Goal: Information Seeking & Learning: Find specific fact

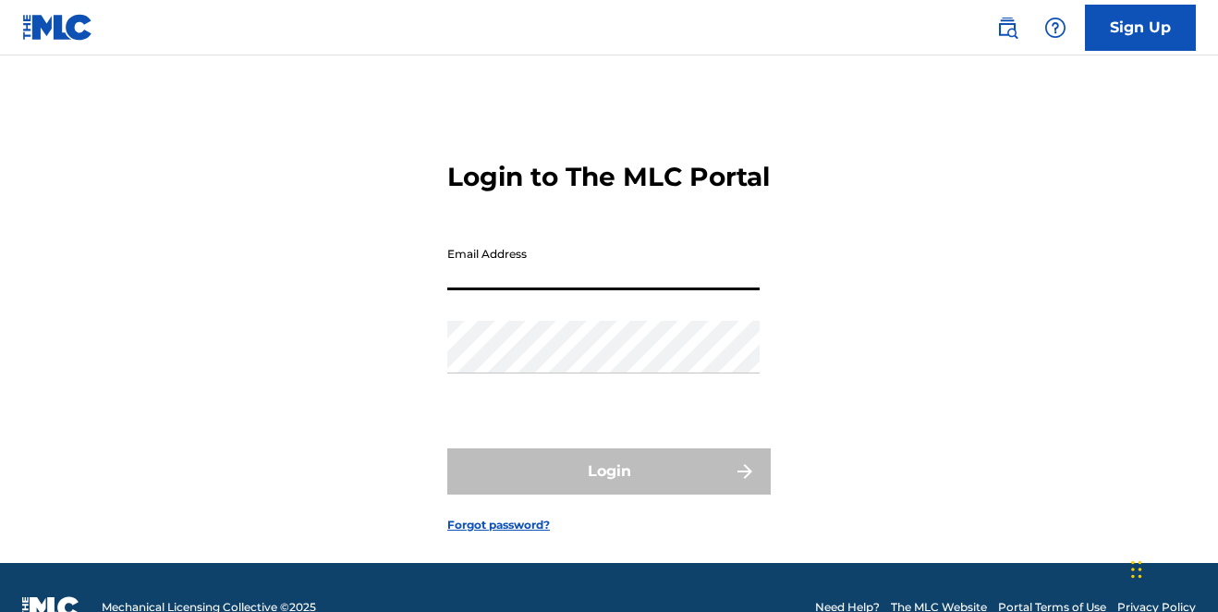
click at [558, 290] on input "Email Address" at bounding box center [603, 264] width 312 height 53
type input "[EMAIL_ADDRESS][DOMAIN_NAME]"
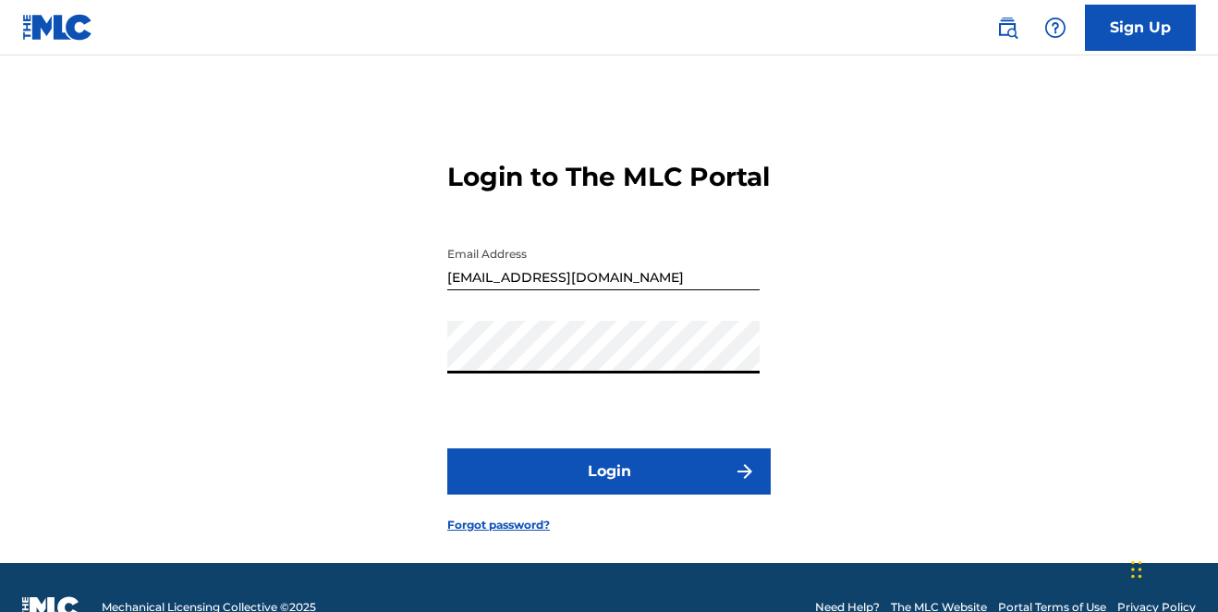
click at [568, 495] on button "Login" at bounding box center [609, 471] width 324 height 46
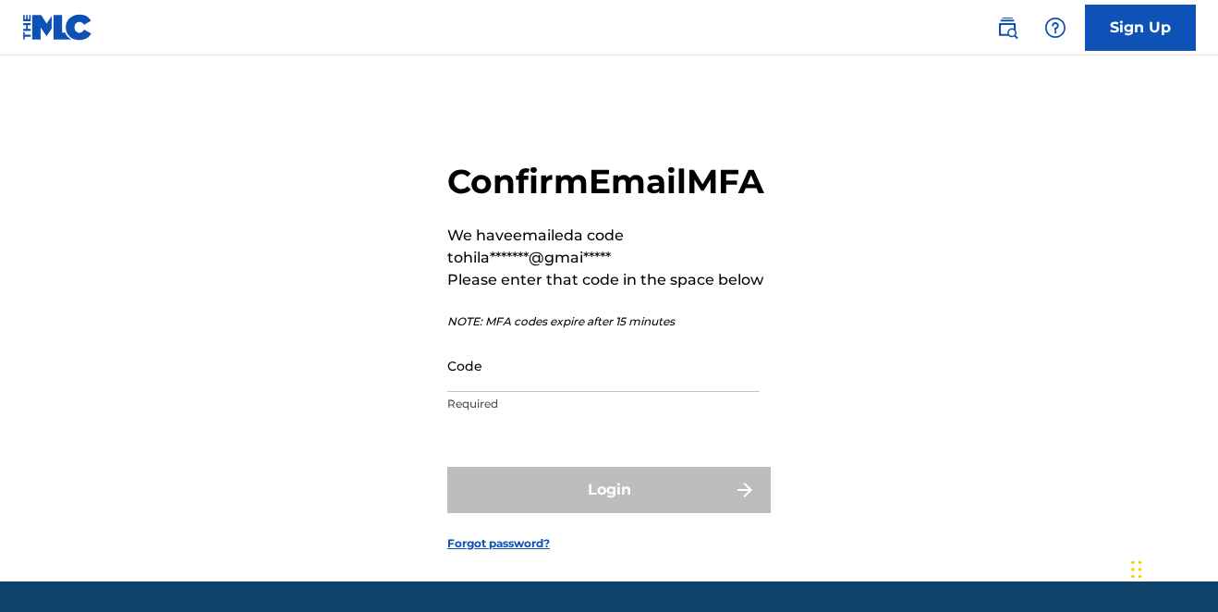
click at [515, 392] on input "Code" at bounding box center [603, 365] width 312 height 53
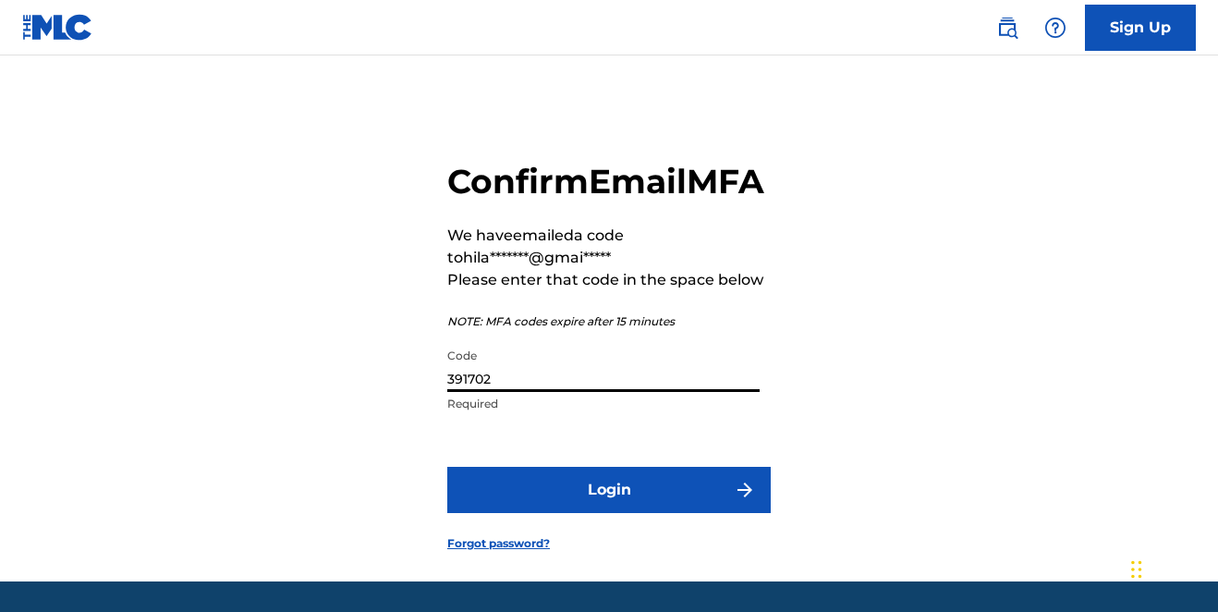
type input "391702"
click at [557, 513] on button "Login" at bounding box center [609, 490] width 324 height 46
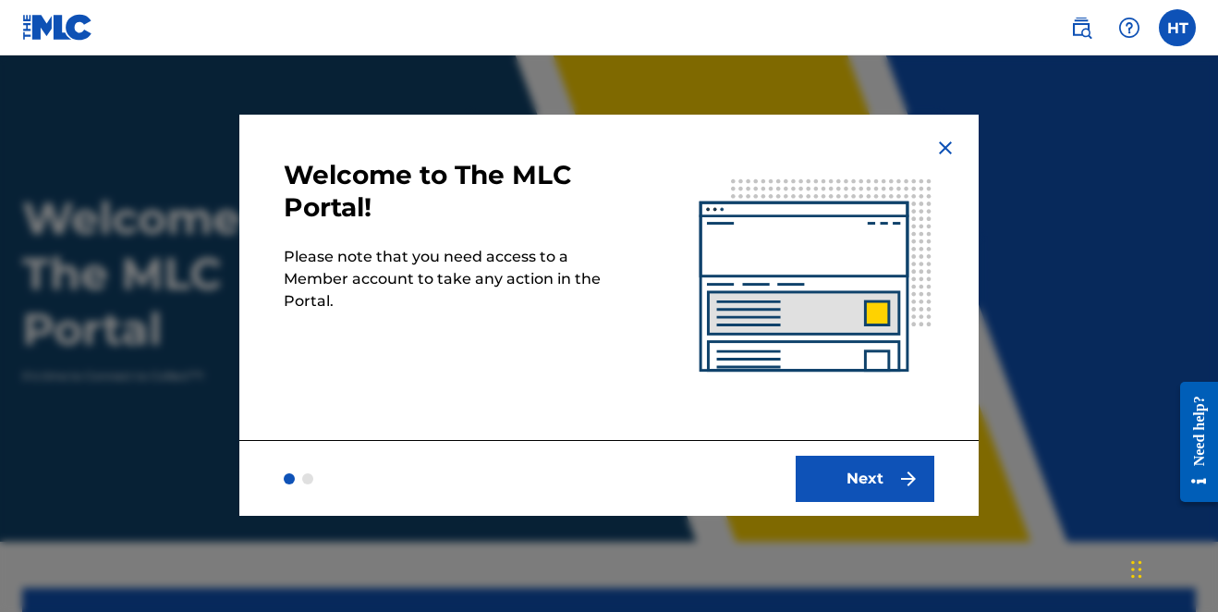
click at [862, 472] on button "Next" at bounding box center [865, 479] width 139 height 46
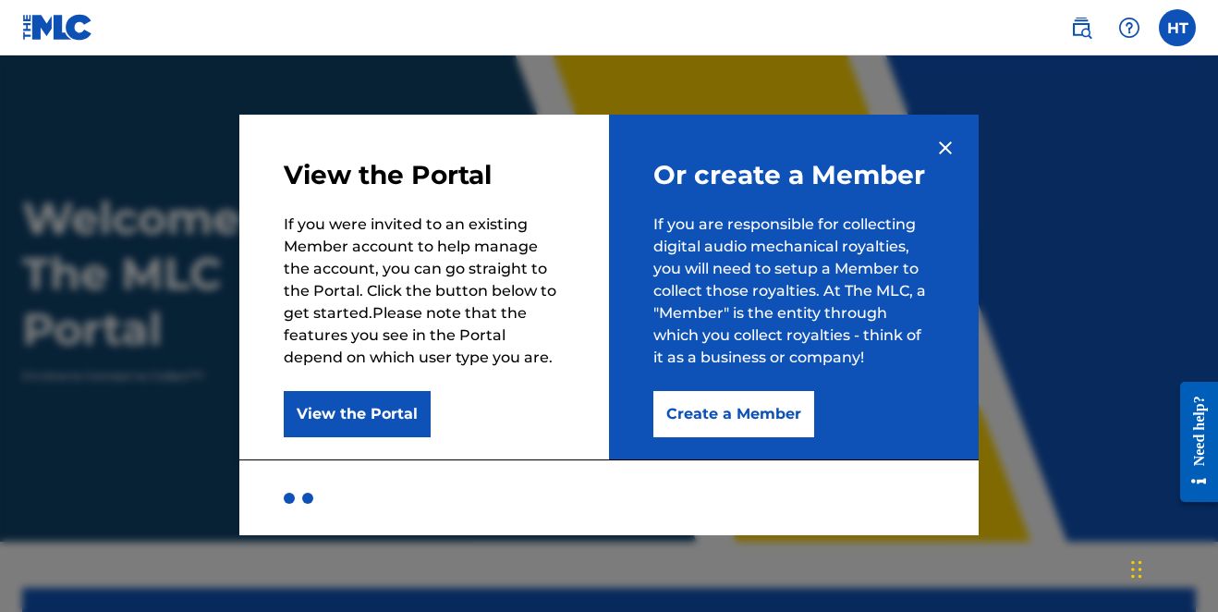
click at [395, 419] on button "View the Portal" at bounding box center [357, 414] width 147 height 46
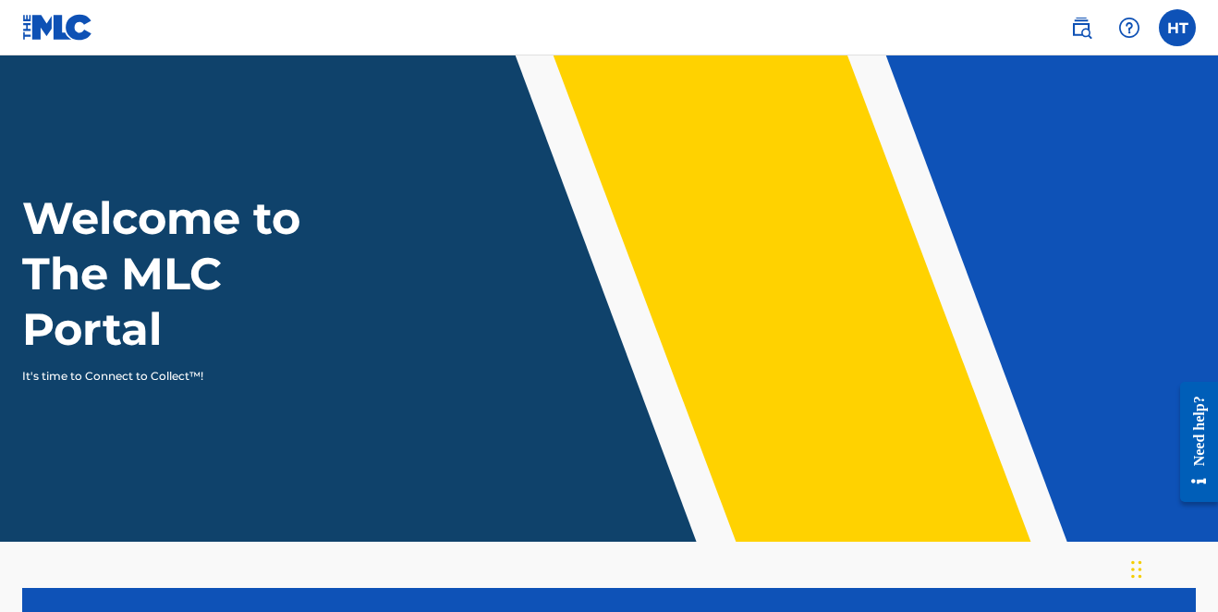
click at [1179, 29] on label at bounding box center [1177, 27] width 37 height 37
click at [1178, 28] on input "HT Hilary Tipps hilarytipps@gmail.com Notification Preferences Profile Log out" at bounding box center [1178, 28] width 0 height 0
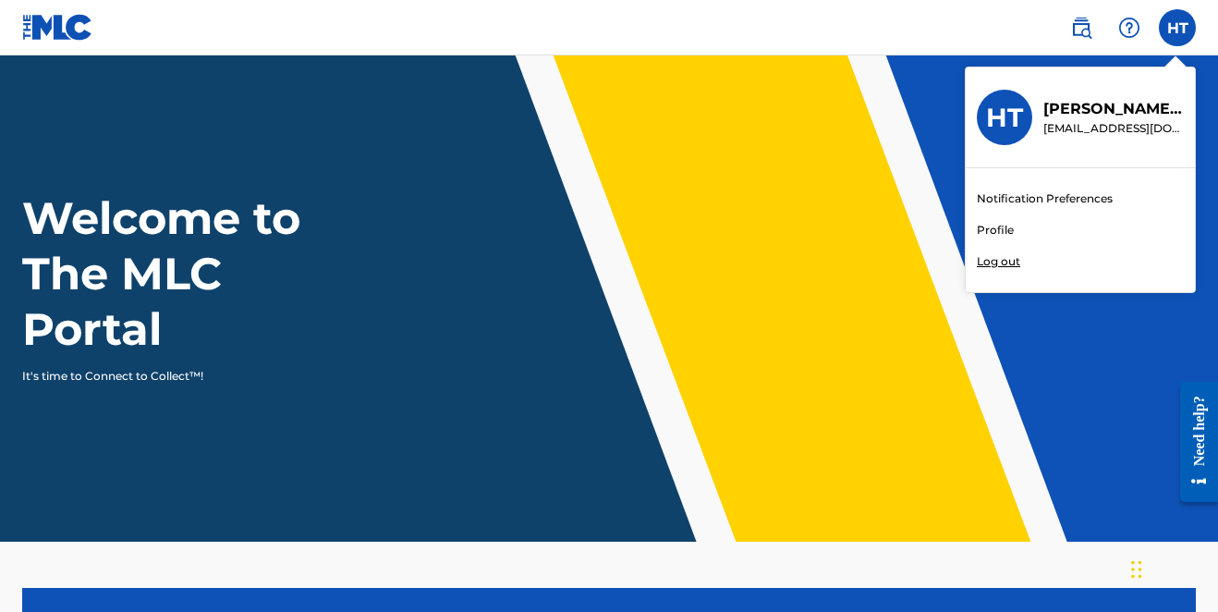
click at [1001, 233] on link "Profile" at bounding box center [995, 230] width 37 height 17
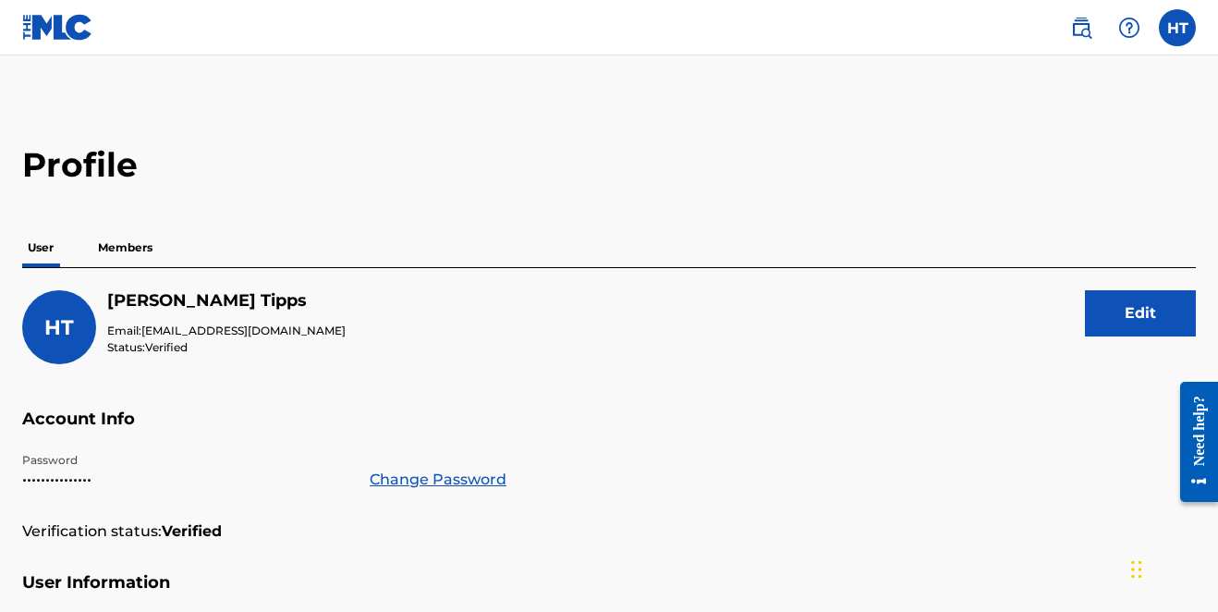
click at [1082, 32] on img at bounding box center [1081, 28] width 22 height 22
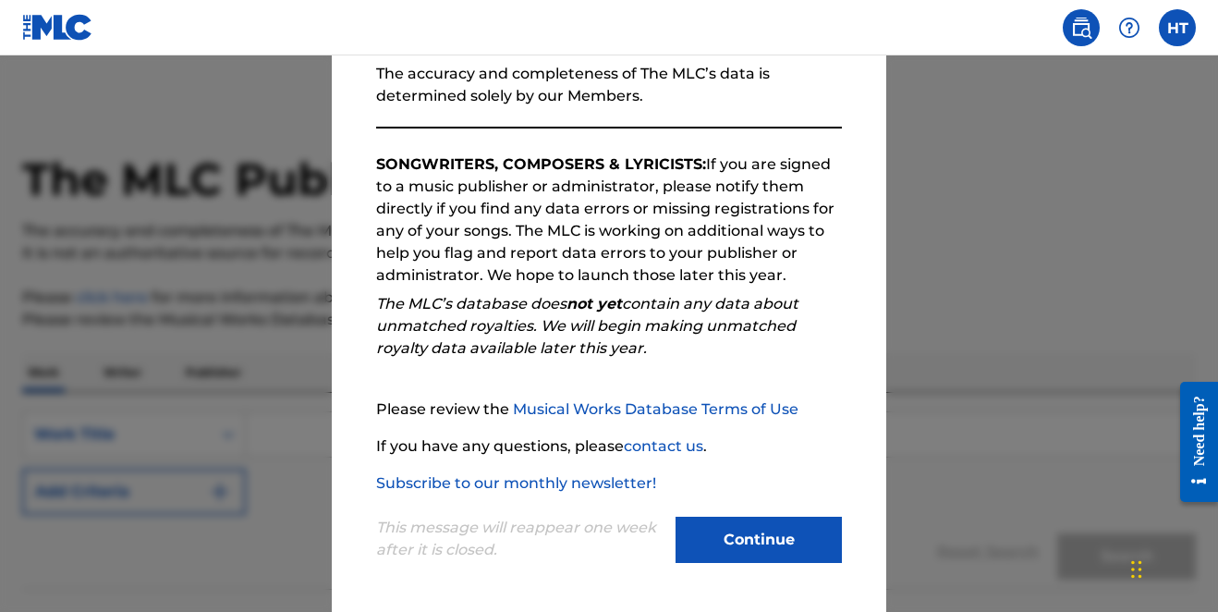
scroll to position [234, 0]
click at [767, 532] on button "Continue" at bounding box center [759, 540] width 166 height 46
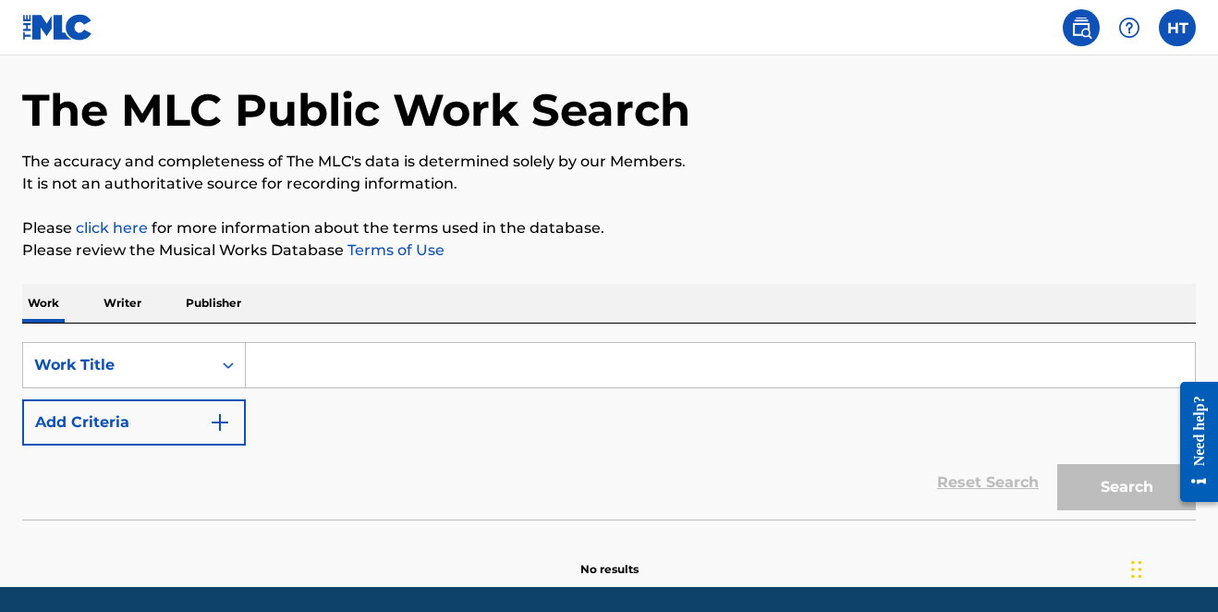
scroll to position [74, 0]
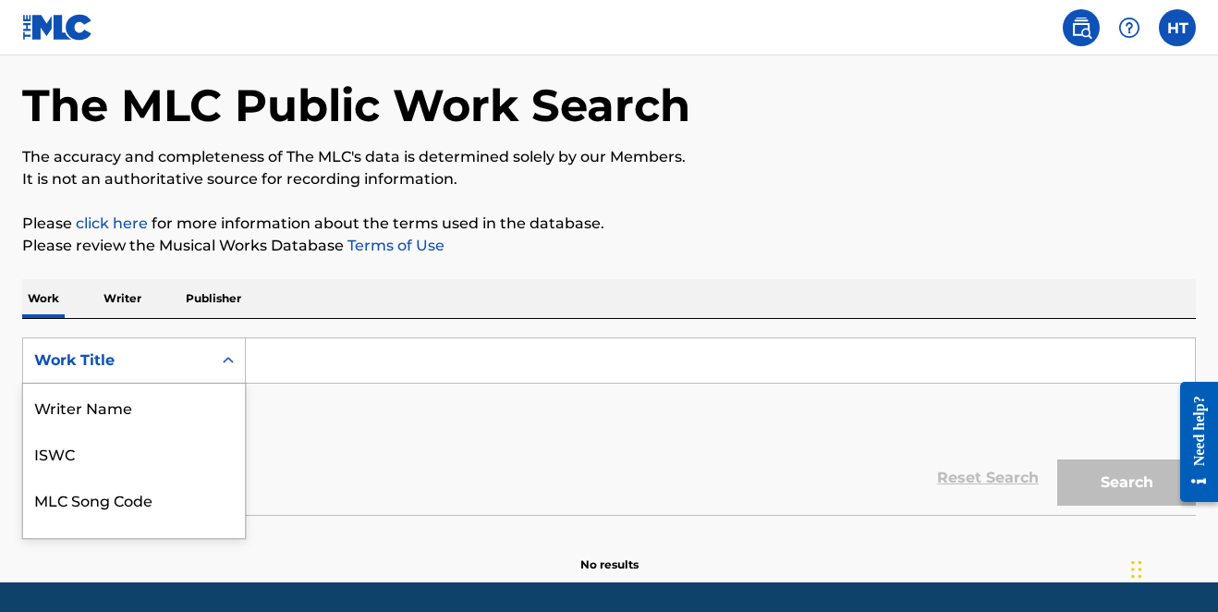
click at [229, 363] on div "Work Title selected, 8 of 8. 8 results available. Use Up and Down to choose opt…" at bounding box center [134, 360] width 224 height 46
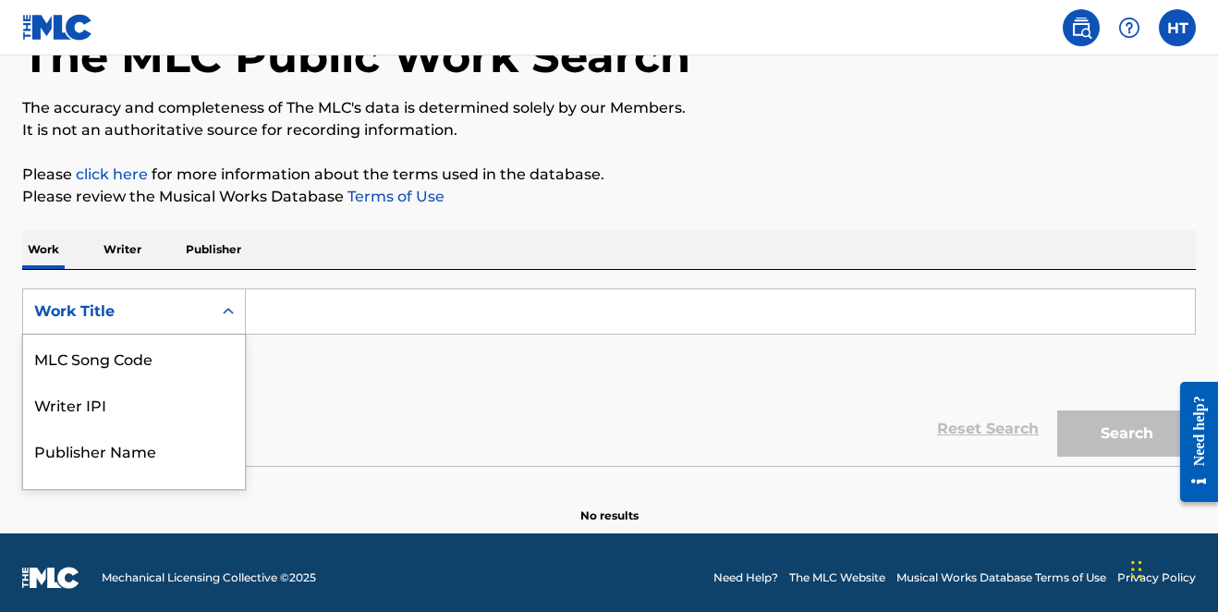
scroll to position [124, 0]
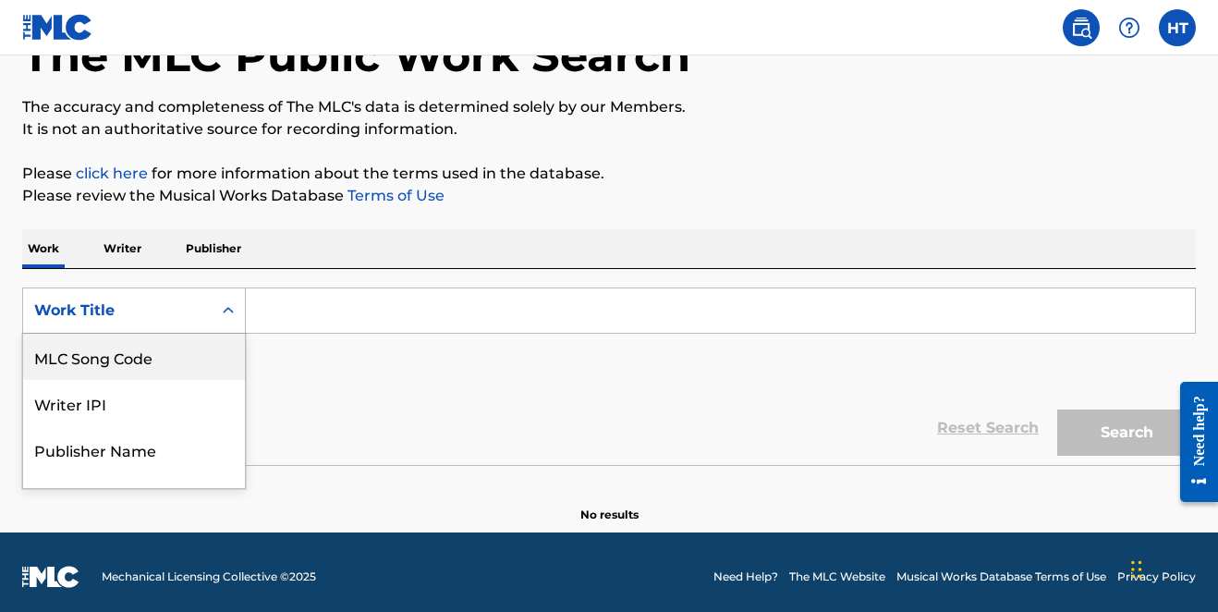
click at [369, 312] on input "Search Form" at bounding box center [720, 310] width 949 height 44
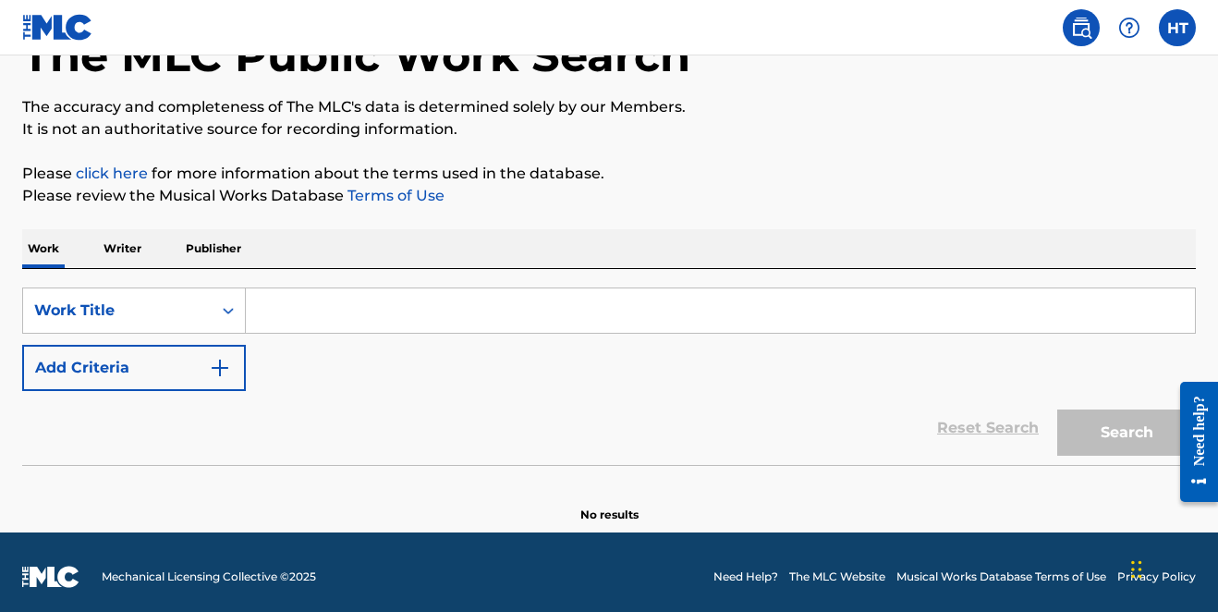
click at [131, 245] on p "Writer" at bounding box center [122, 248] width 49 height 39
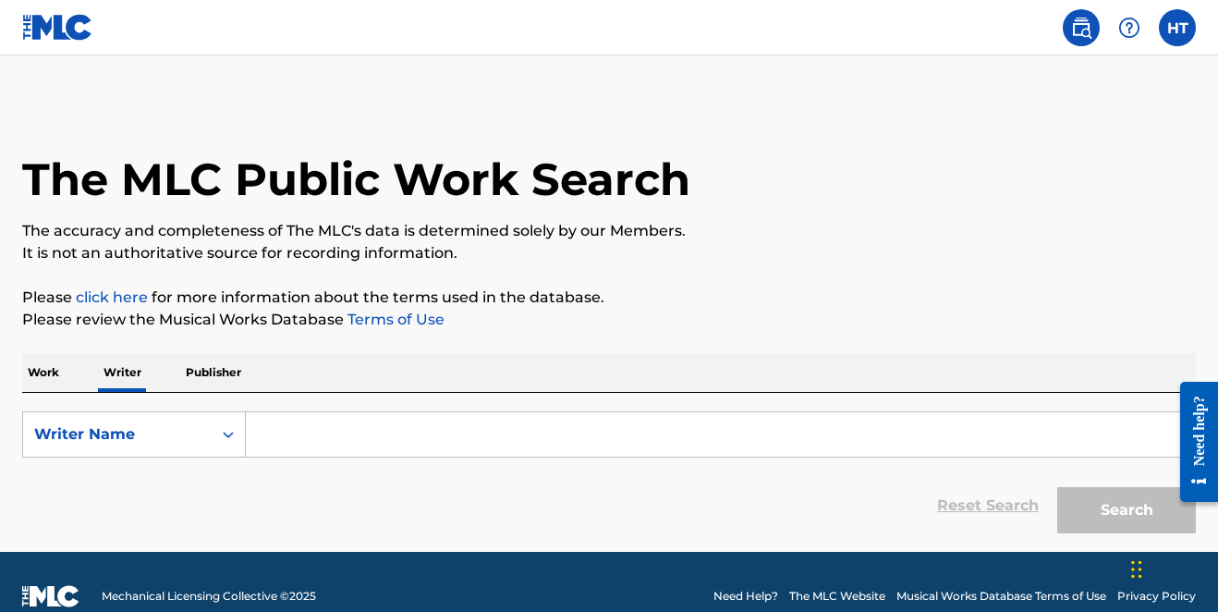
click at [312, 434] on input "Search Form" at bounding box center [720, 434] width 949 height 44
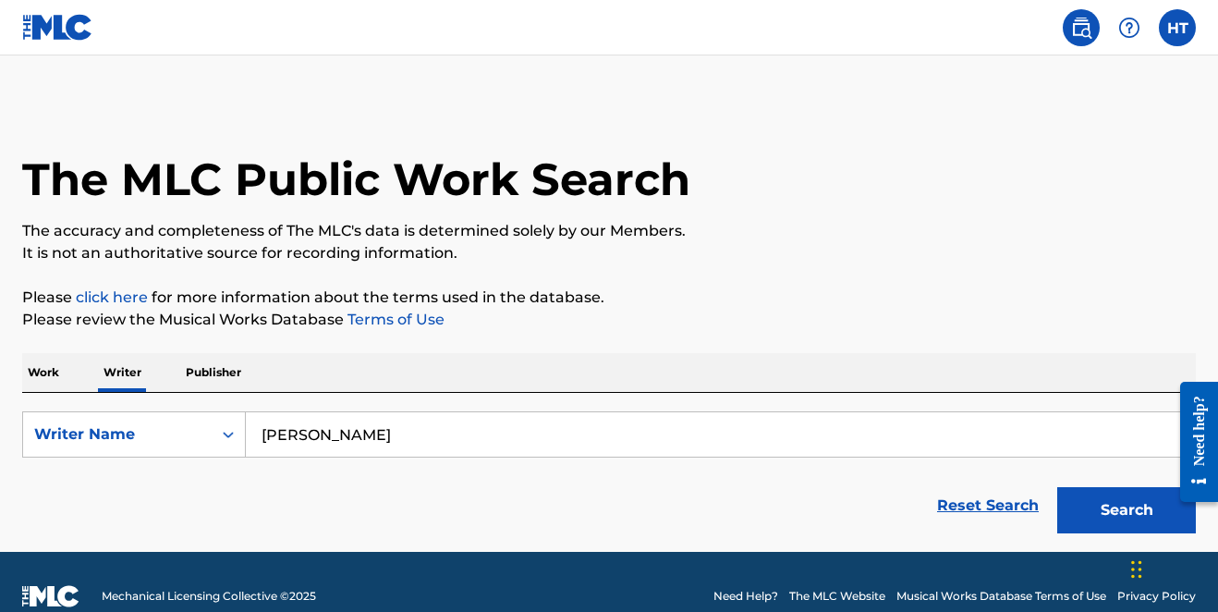
click at [301, 434] on input "Hilary Tipps" at bounding box center [720, 434] width 949 height 44
type input "T"
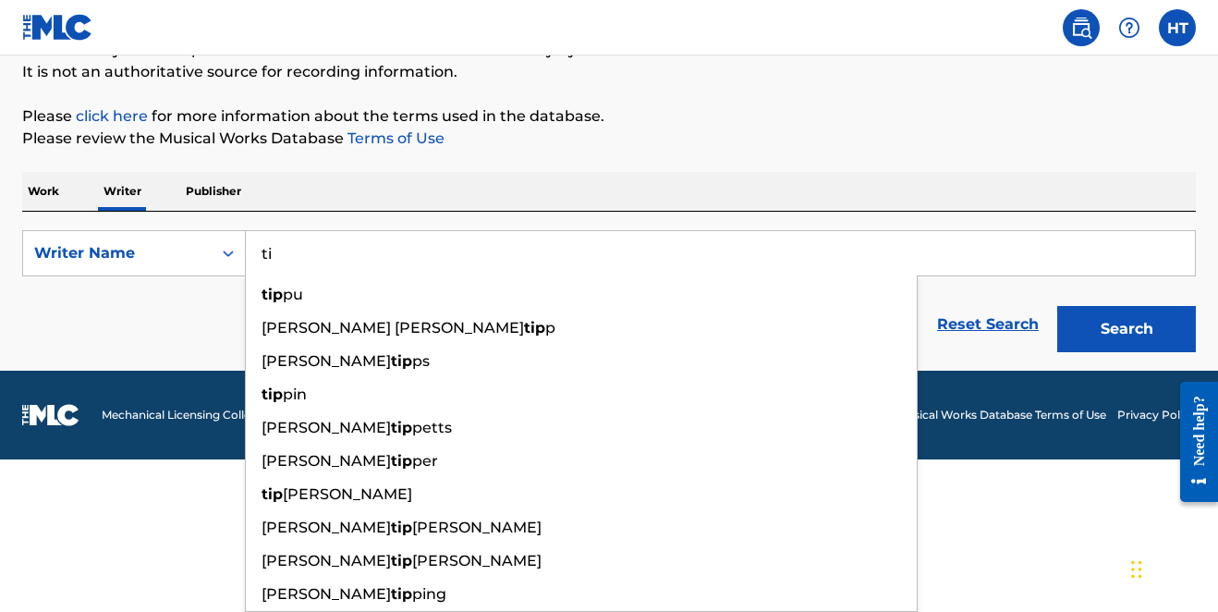
scroll to position [29, 0]
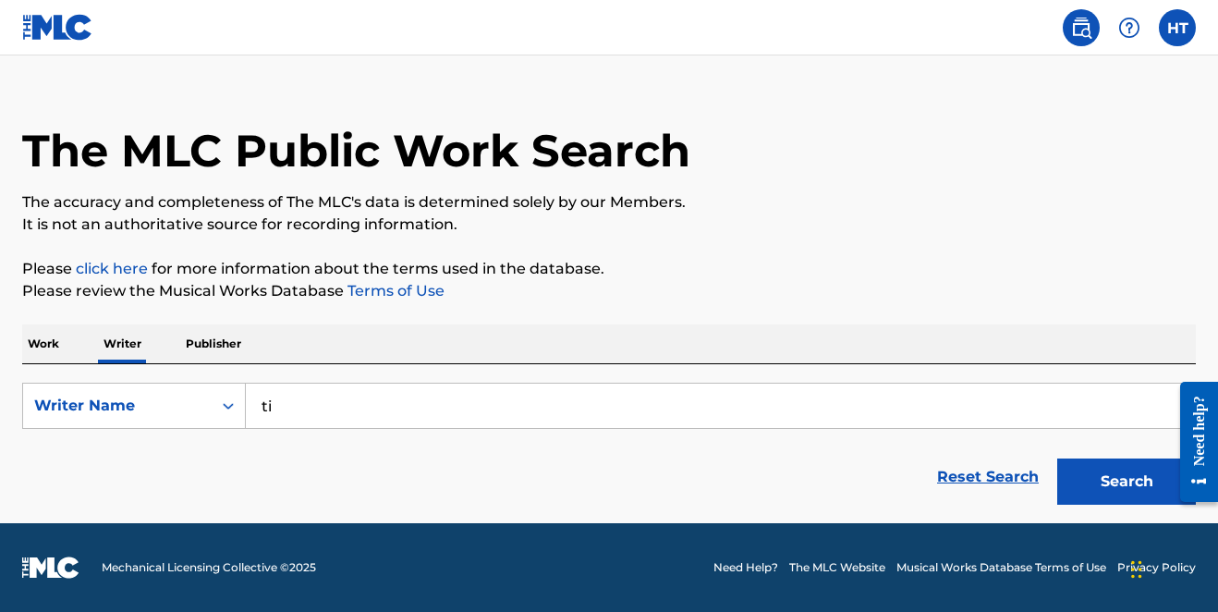
type input "t"
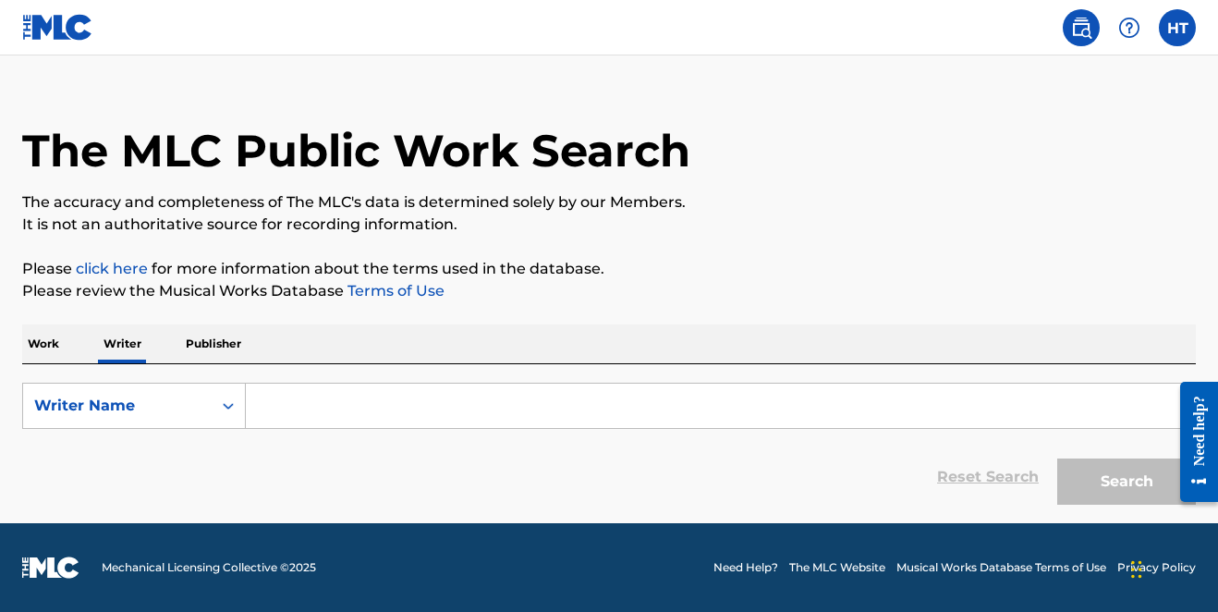
click at [53, 341] on p "Work" at bounding box center [43, 343] width 43 height 39
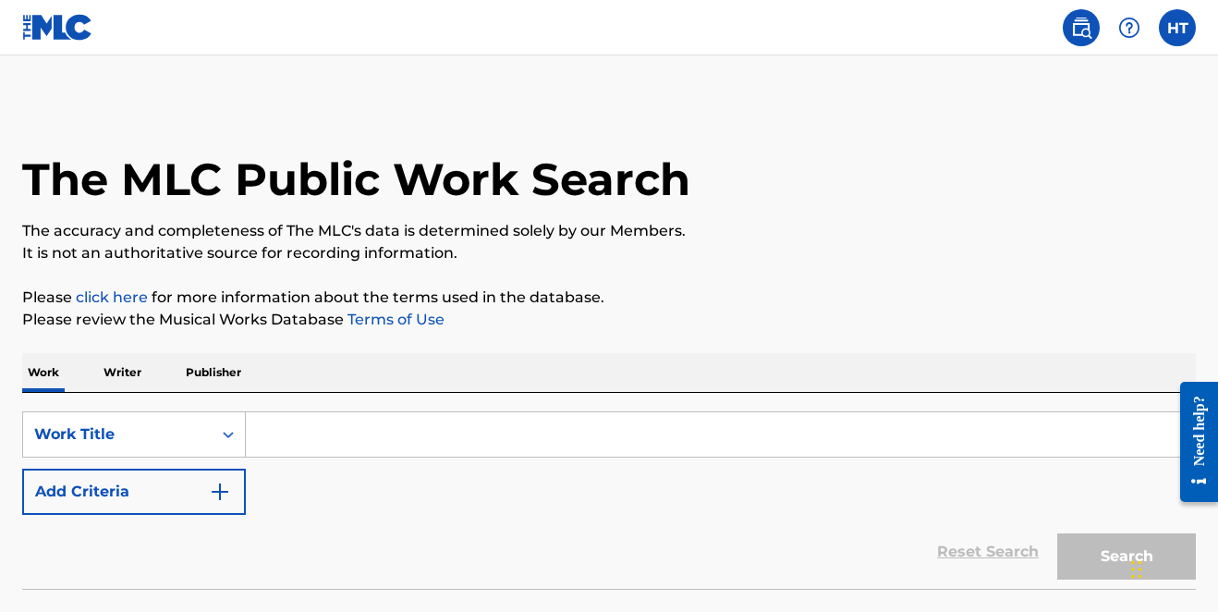
click at [281, 433] on input "Search Form" at bounding box center [720, 434] width 949 height 44
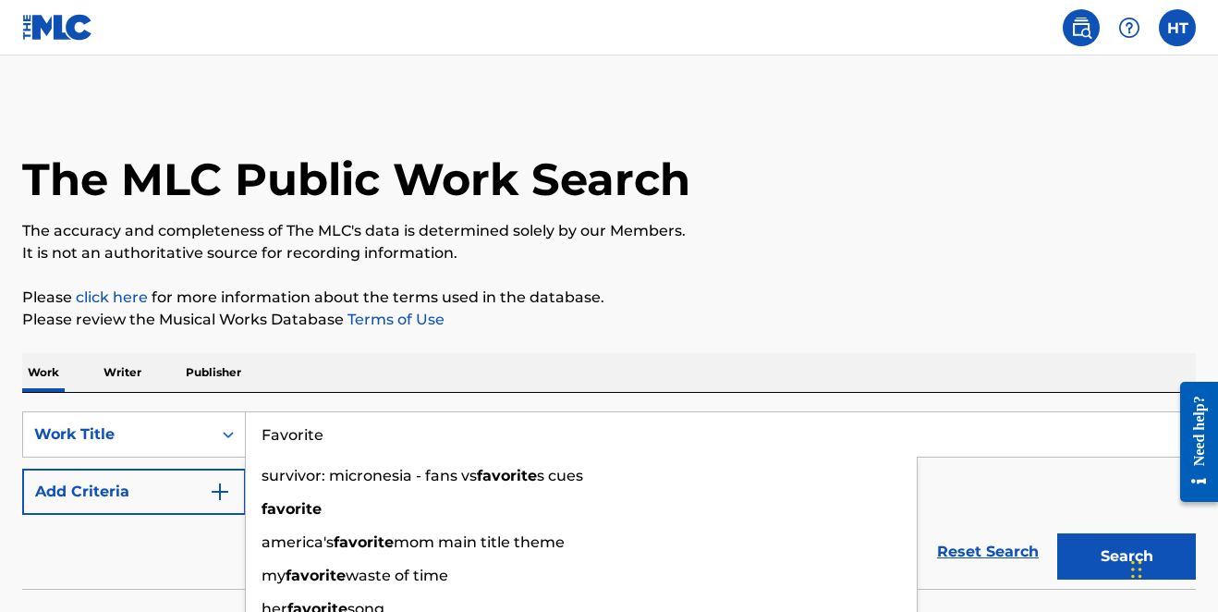
click at [1127, 556] on button "Search" at bounding box center [1127, 556] width 139 height 46
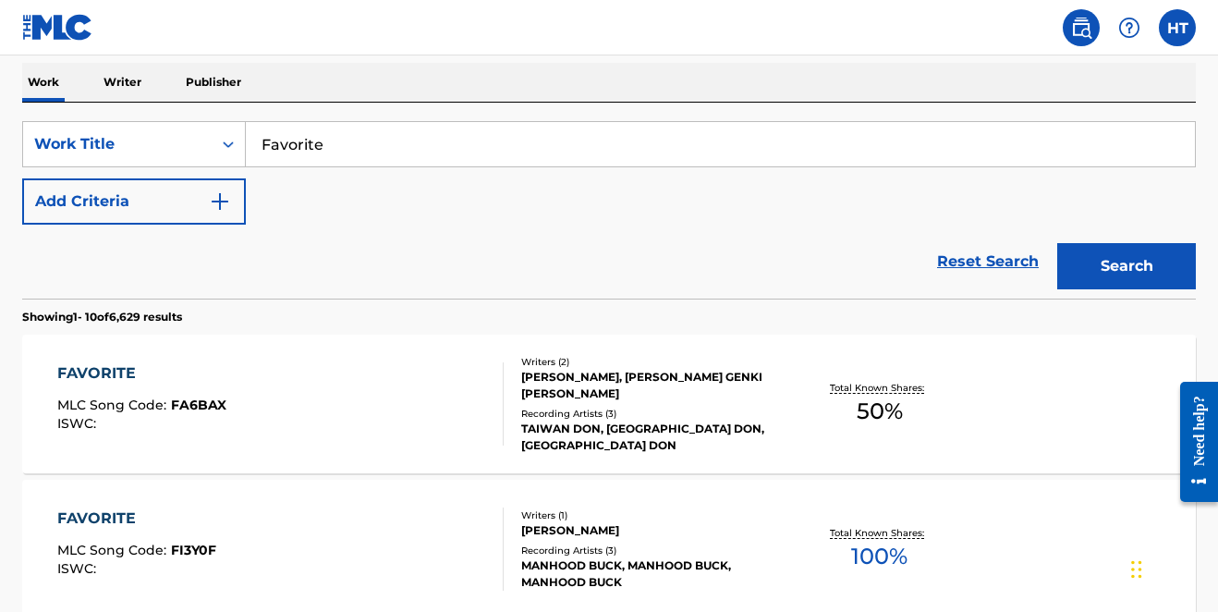
scroll to position [280, 0]
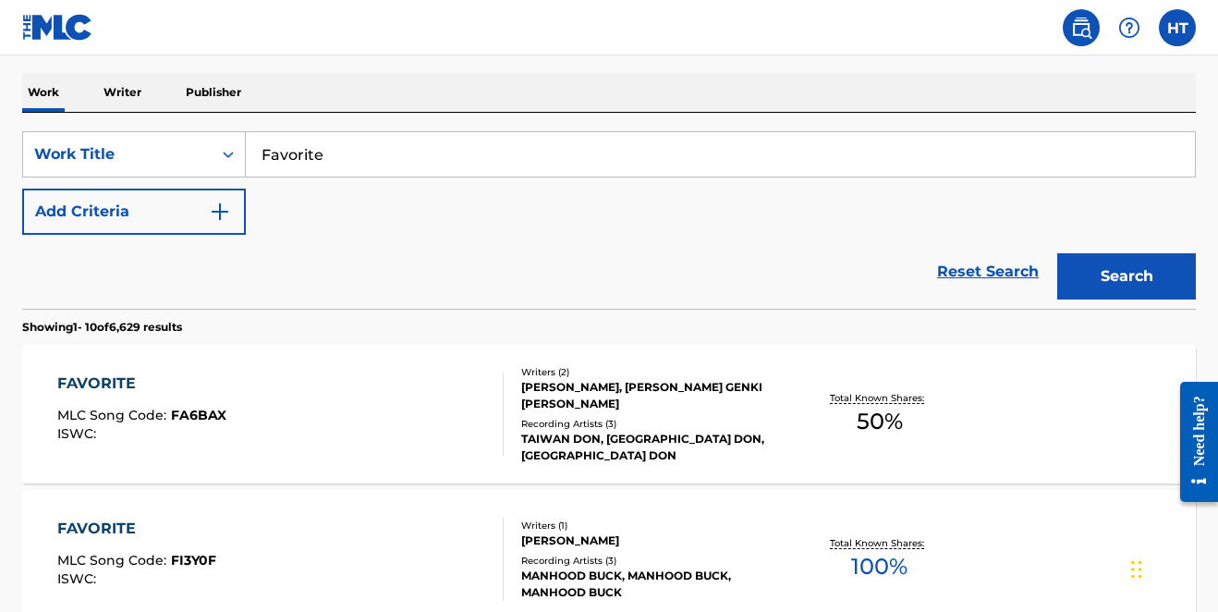
click at [302, 154] on input "Favorite" at bounding box center [720, 154] width 949 height 44
type input "Hilary tipps"
click at [1111, 284] on button "Search" at bounding box center [1127, 276] width 139 height 46
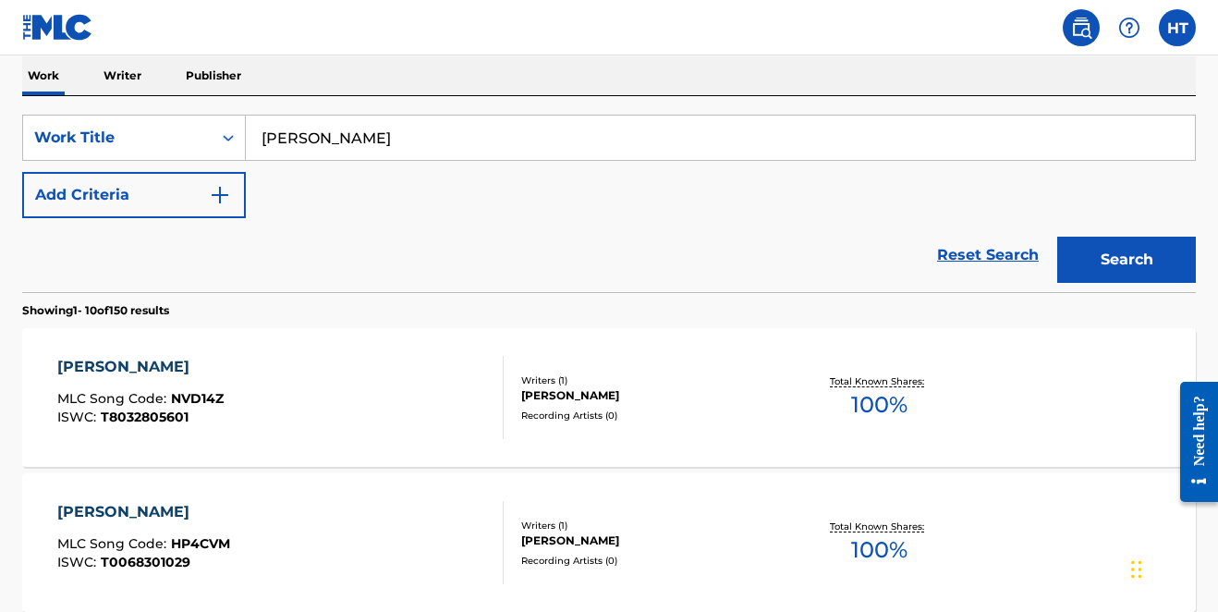
scroll to position [204, 0]
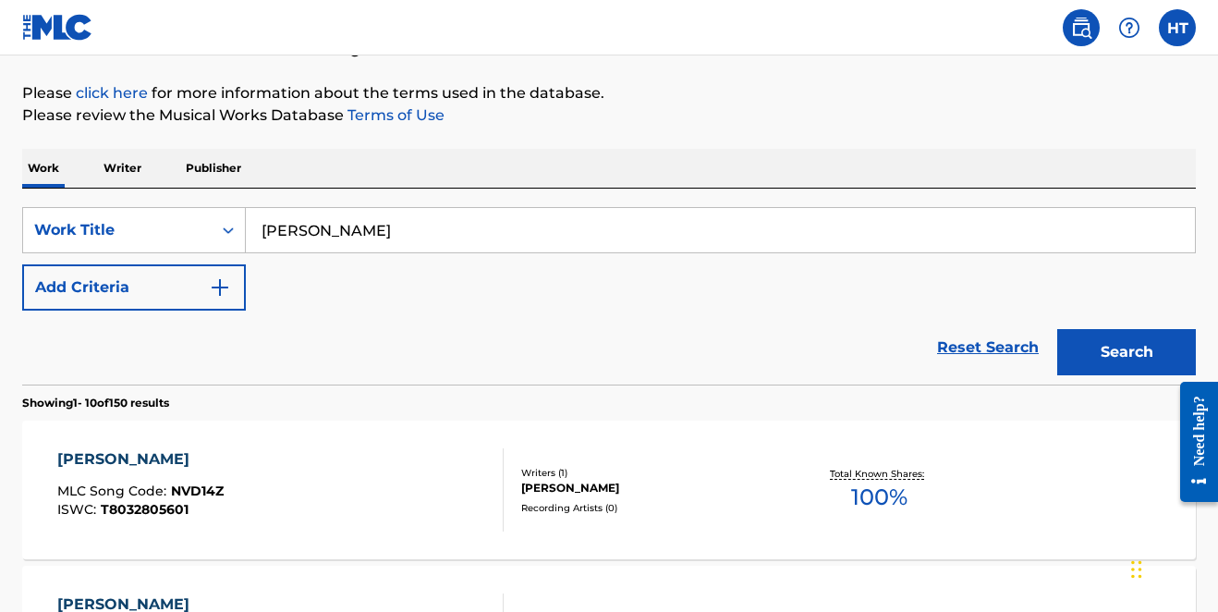
click at [214, 283] on img "Search Form" at bounding box center [220, 287] width 22 height 22
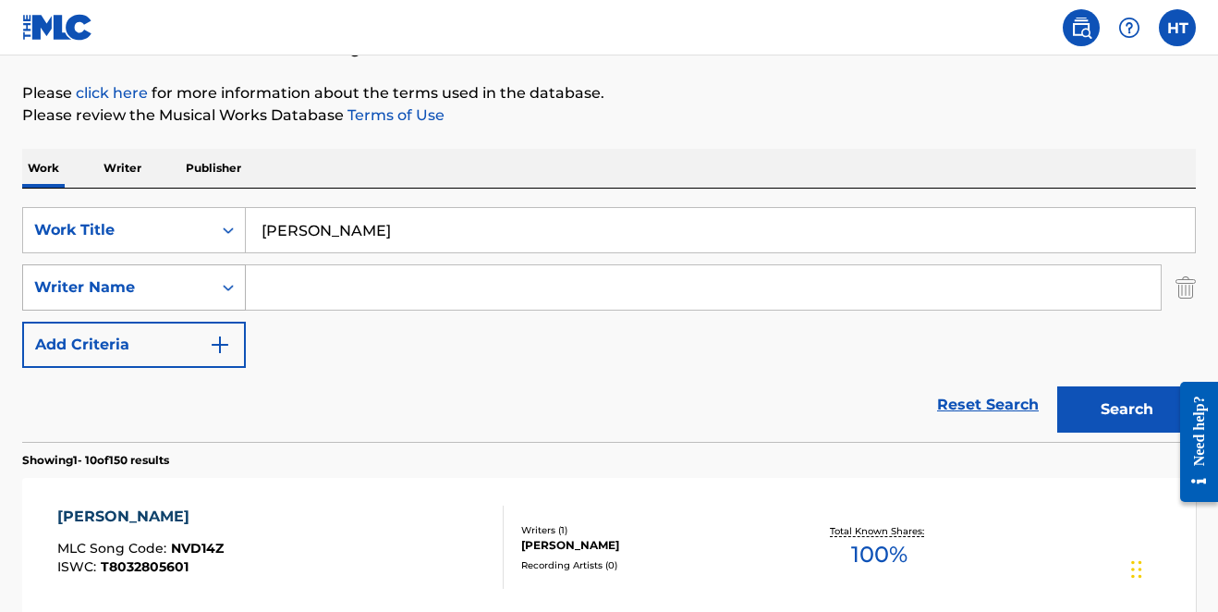
click at [228, 297] on div "Search Form" at bounding box center [228, 287] width 33 height 33
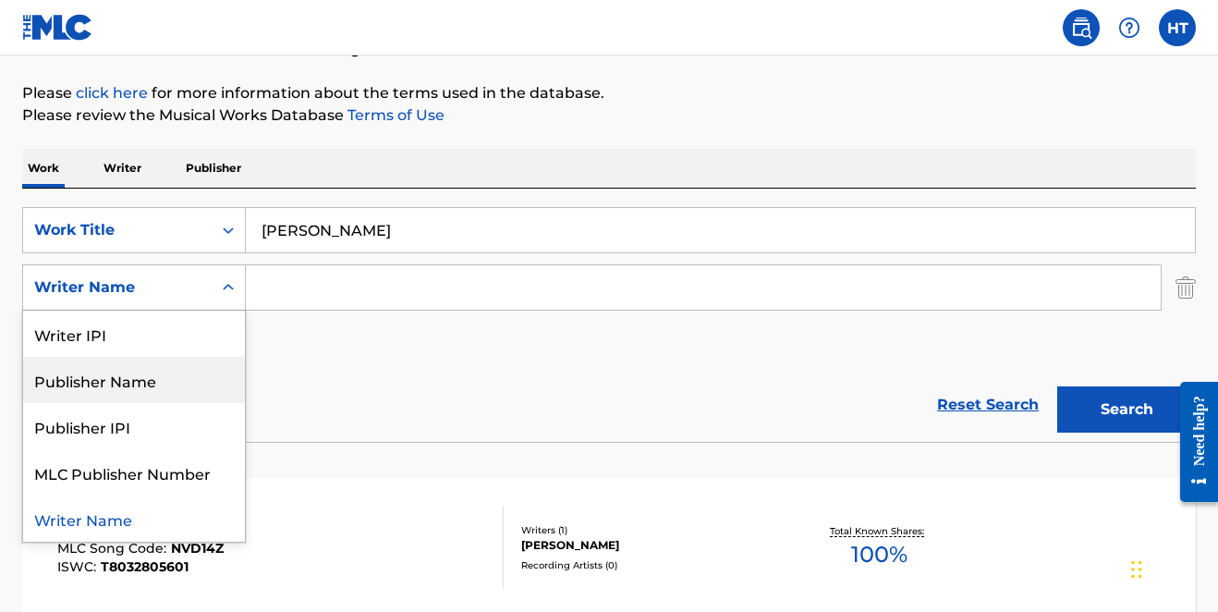
click at [199, 381] on div "Publisher Name" at bounding box center [134, 380] width 222 height 46
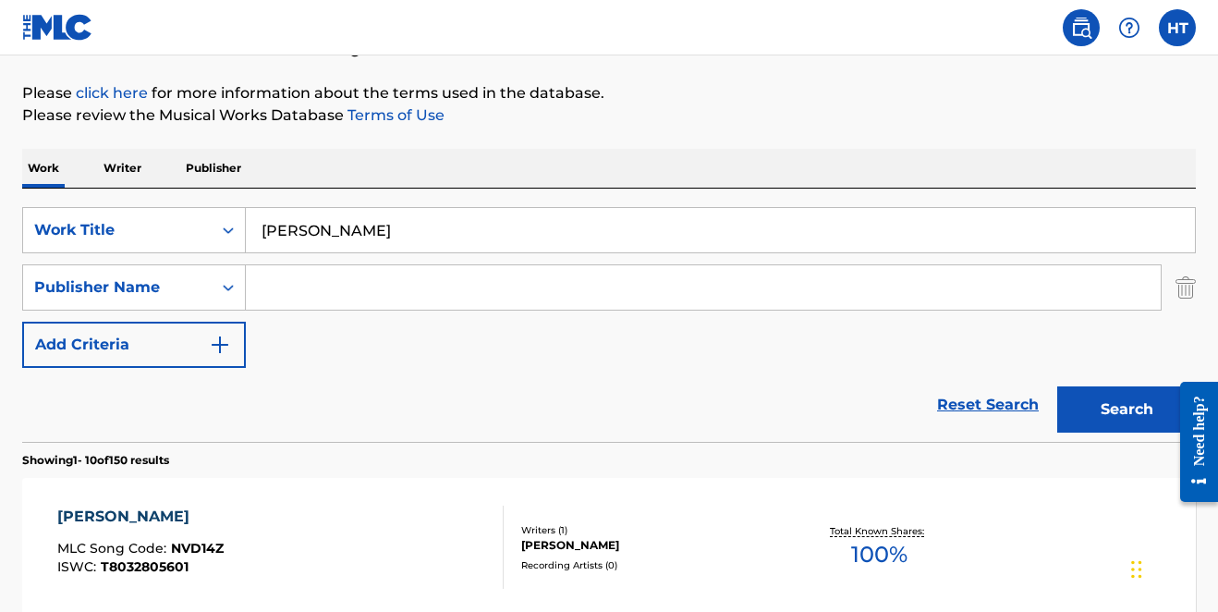
click at [301, 293] on input "Search Form" at bounding box center [703, 287] width 915 height 44
type input "tipps and obermiller"
click at [1099, 406] on button "Search" at bounding box center [1127, 409] width 139 height 46
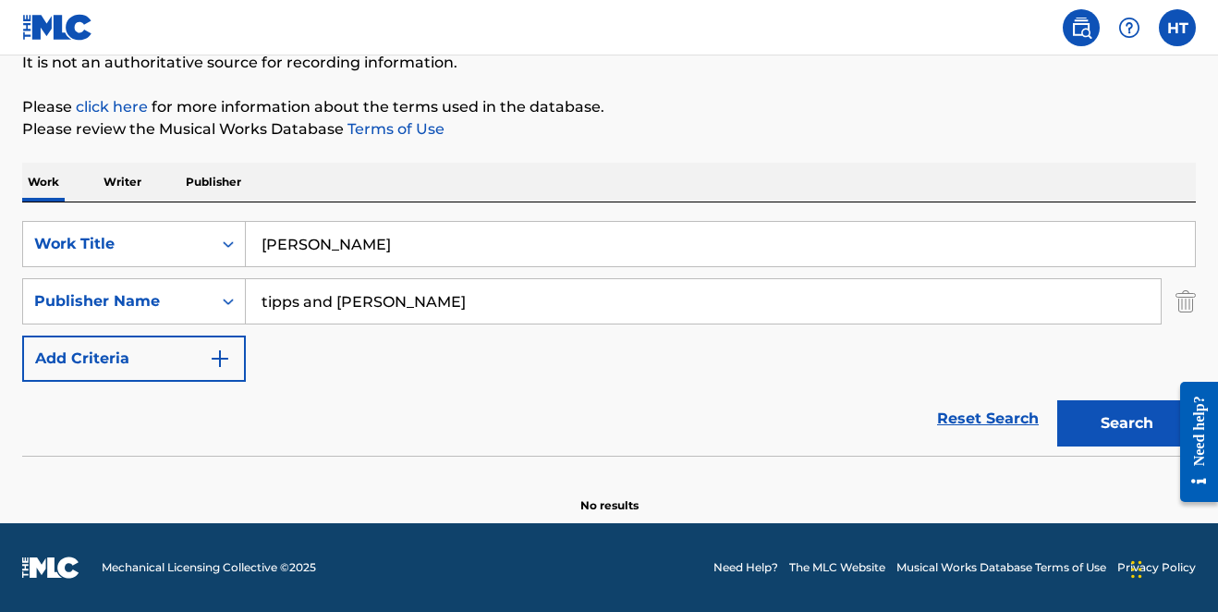
scroll to position [190, 0]
drag, startPoint x: 363, startPoint y: 244, endPoint x: 258, endPoint y: 244, distance: 105.4
click at [258, 244] on input "Hilary tipps" at bounding box center [720, 244] width 949 height 44
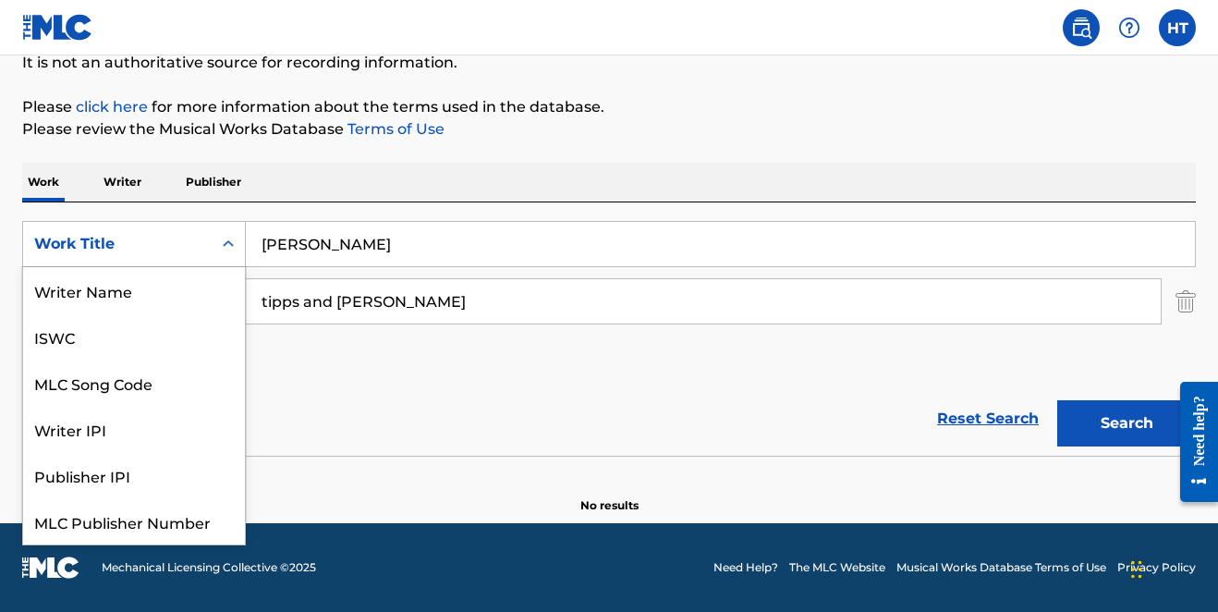
click at [230, 250] on icon "Search Form" at bounding box center [228, 244] width 18 height 18
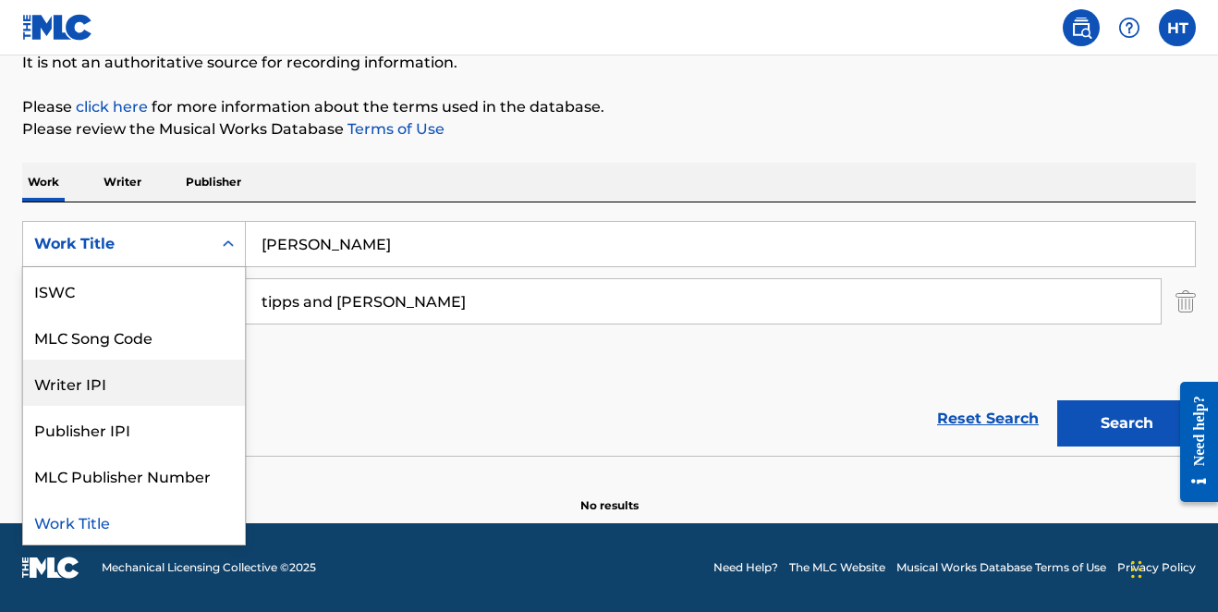
scroll to position [189, 0]
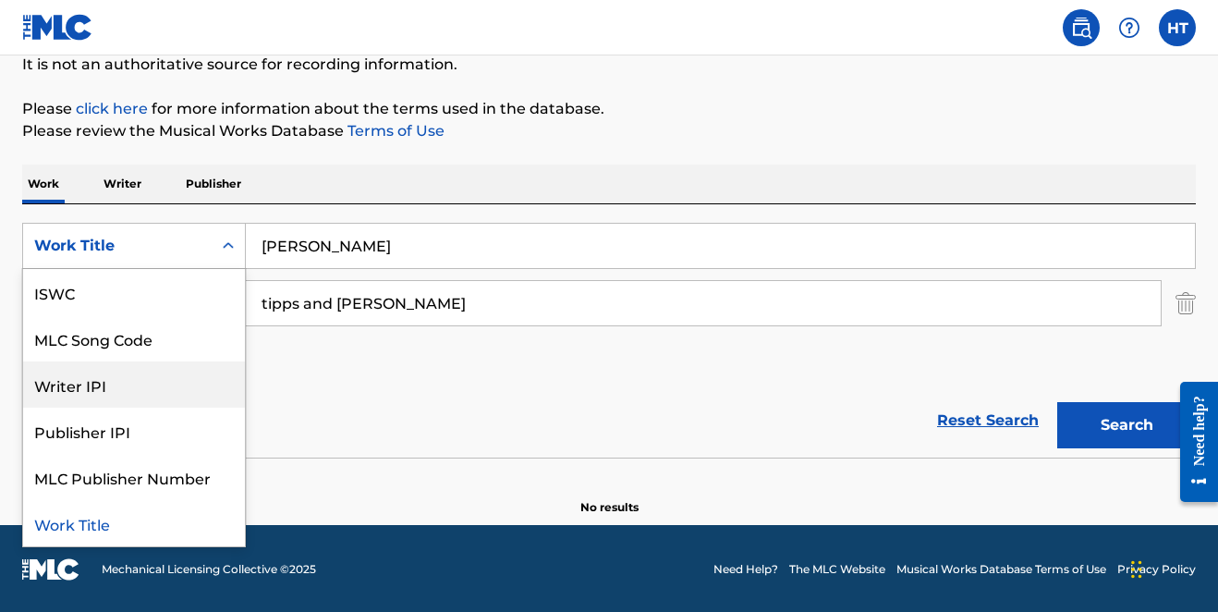
click at [437, 346] on div "SearchWithCriteriadc81548f-cdf9-48a0-996a-a234f026db43 Writer IPI, 4 of 7. 7 re…" at bounding box center [609, 303] width 1174 height 161
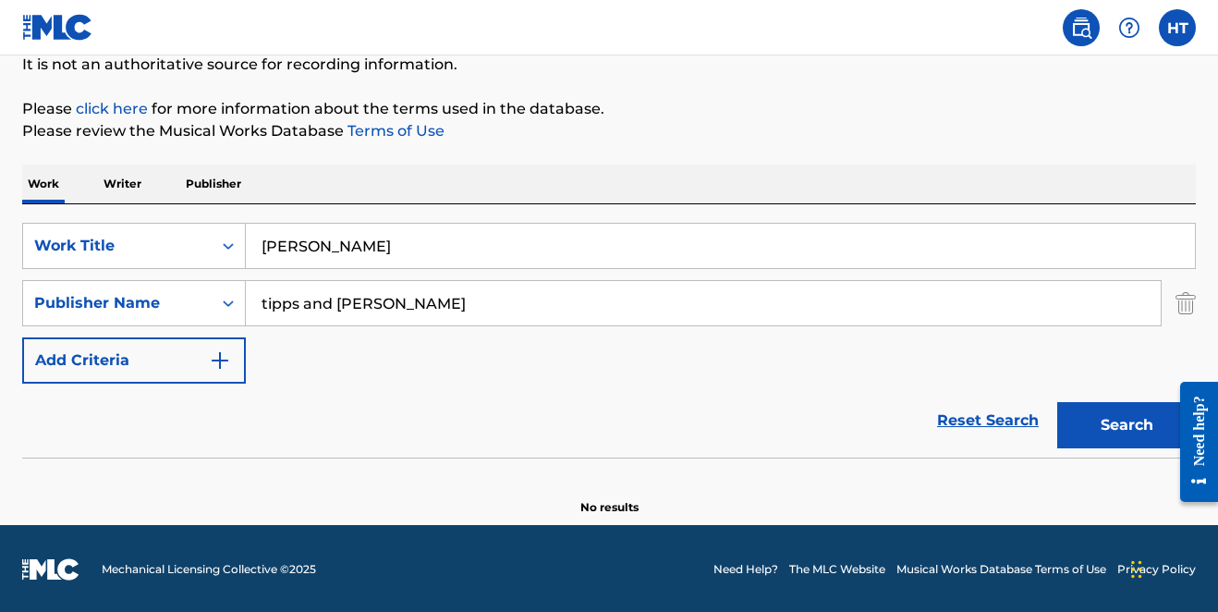
click at [1189, 307] on img "Search Form" at bounding box center [1186, 303] width 20 height 46
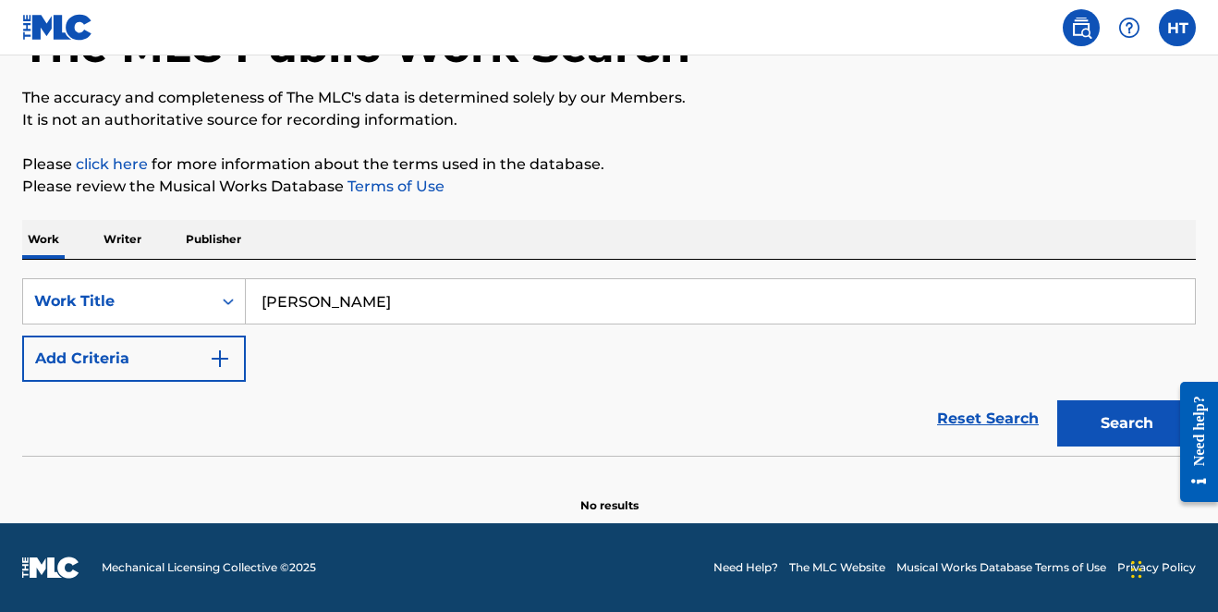
click at [120, 237] on p "Writer" at bounding box center [122, 239] width 49 height 39
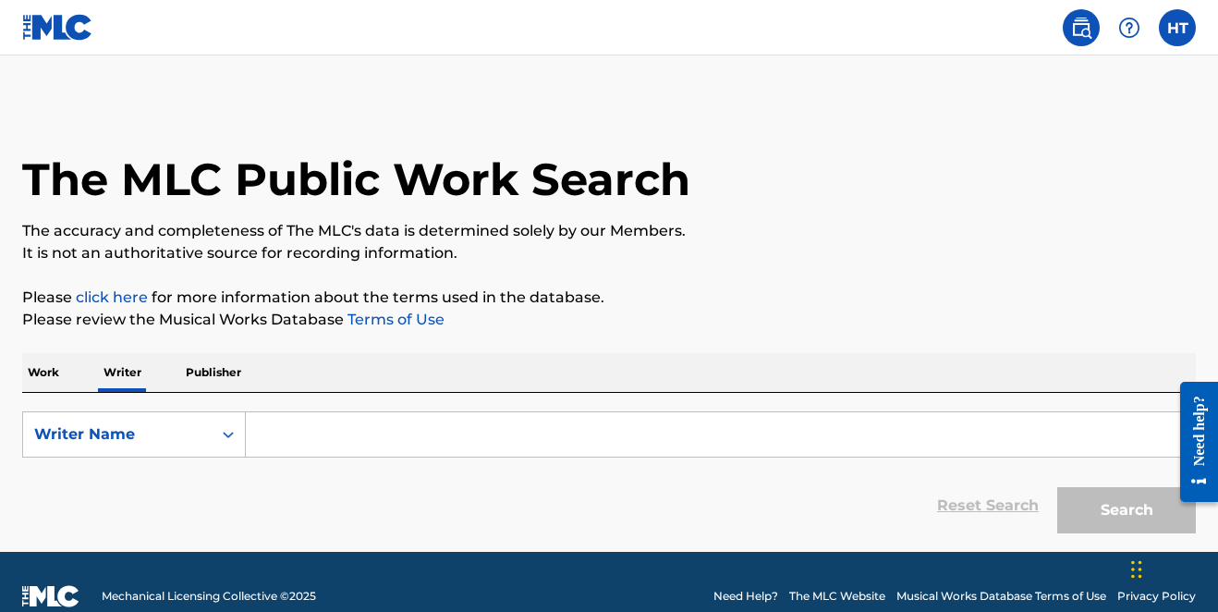
click at [346, 432] on input "Search Form" at bounding box center [720, 434] width 949 height 44
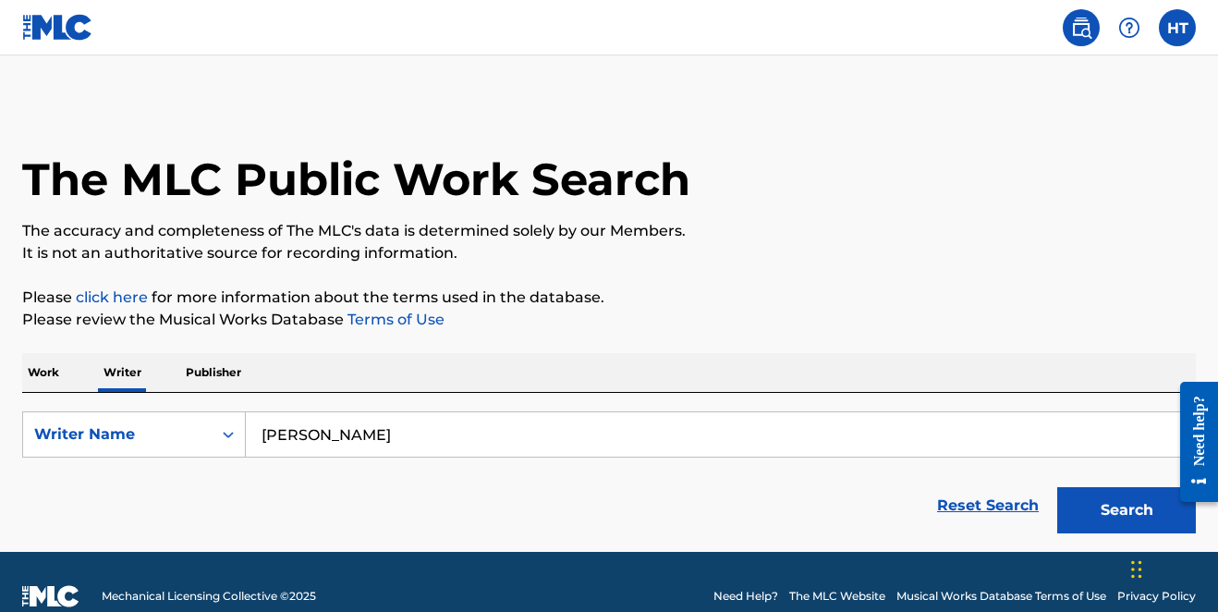
click at [1127, 510] on button "Search" at bounding box center [1127, 510] width 139 height 46
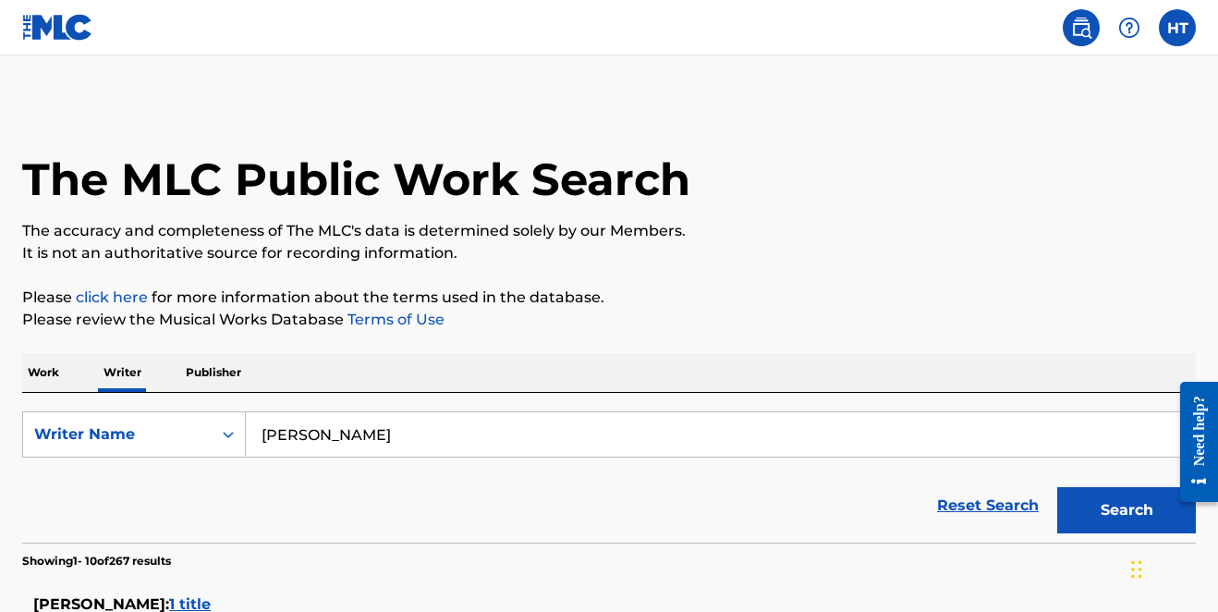
click at [308, 435] on input "Hilary tipps" at bounding box center [720, 434] width 949 height 44
click at [1127, 510] on button "Search" at bounding box center [1127, 510] width 139 height 46
click at [336, 433] on input "Hilary rebeca tipps" at bounding box center [720, 434] width 949 height 44
click at [351, 435] on input "Hilary rebeca tipps" at bounding box center [720, 434] width 949 height 44
type input "Hilary rebecca tipps"
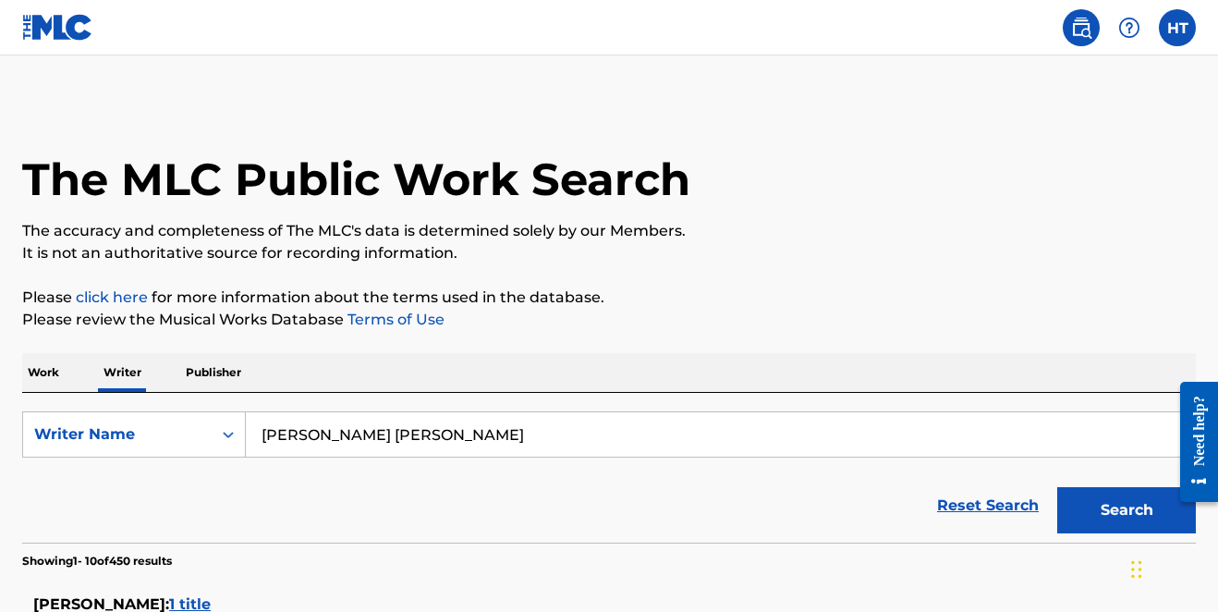
click at [1109, 507] on button "Search" at bounding box center [1127, 510] width 139 height 46
click at [218, 434] on div "Search Form" at bounding box center [228, 434] width 33 height 33
click at [102, 483] on div "Writer IPI" at bounding box center [134, 481] width 222 height 46
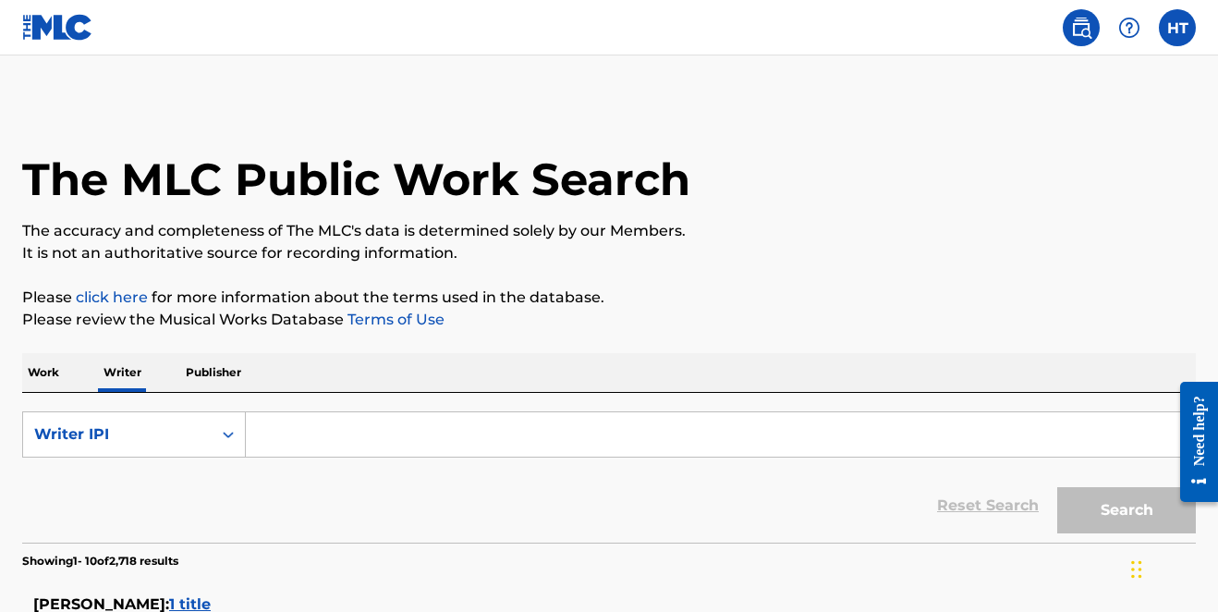
click at [294, 439] on input "Search Form" at bounding box center [720, 434] width 949 height 44
paste input "5030635"
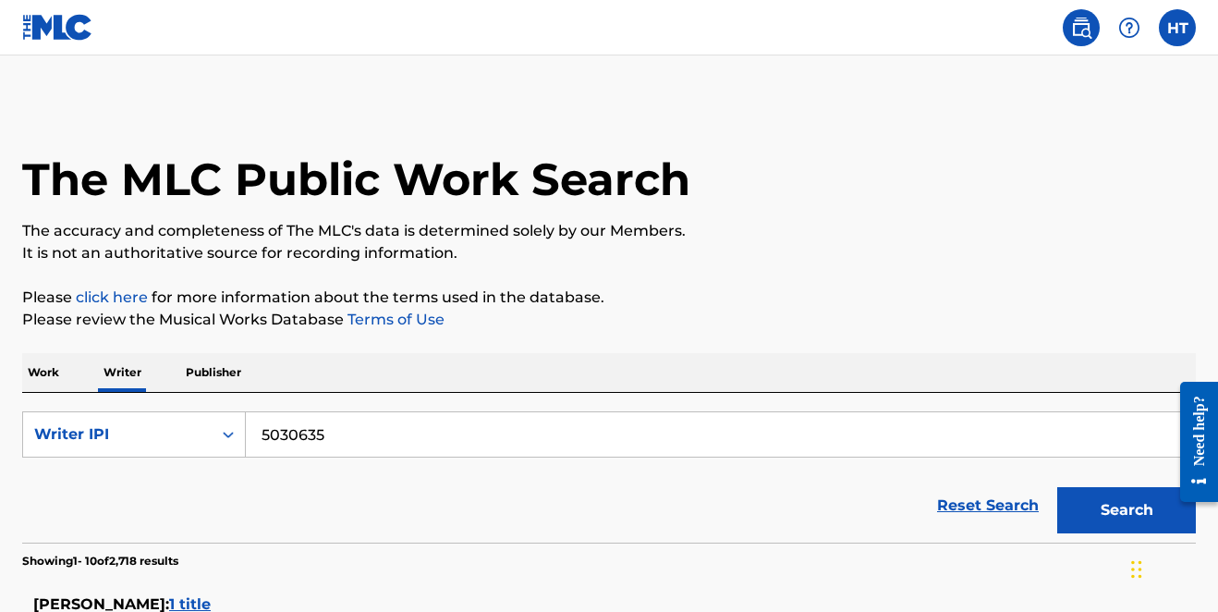
click at [1088, 509] on button "Search" at bounding box center [1127, 510] width 139 height 46
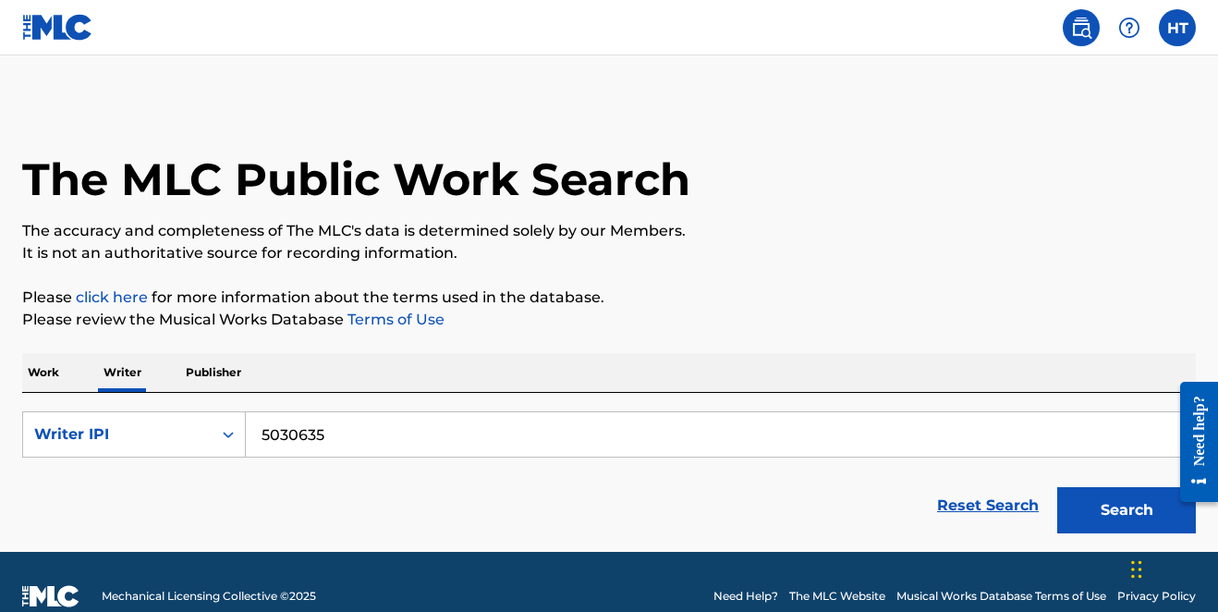
click at [1127, 24] on img at bounding box center [1130, 28] width 22 height 22
click at [1025, 85] on main "The MLC Public Work Search The accuracy and completeness of The MLC's data is d…" at bounding box center [609, 303] width 1218 height 496
click at [293, 430] on input "5030635" at bounding box center [720, 434] width 949 height 44
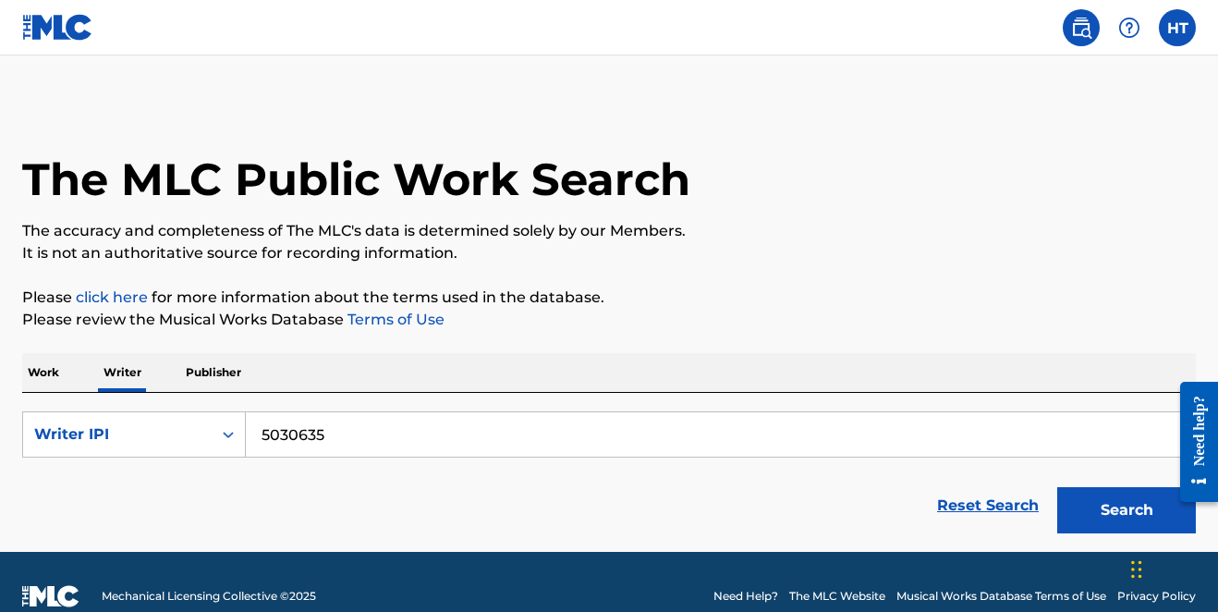
paste input "85929747"
click at [1084, 507] on button "Search" at bounding box center [1127, 510] width 139 height 46
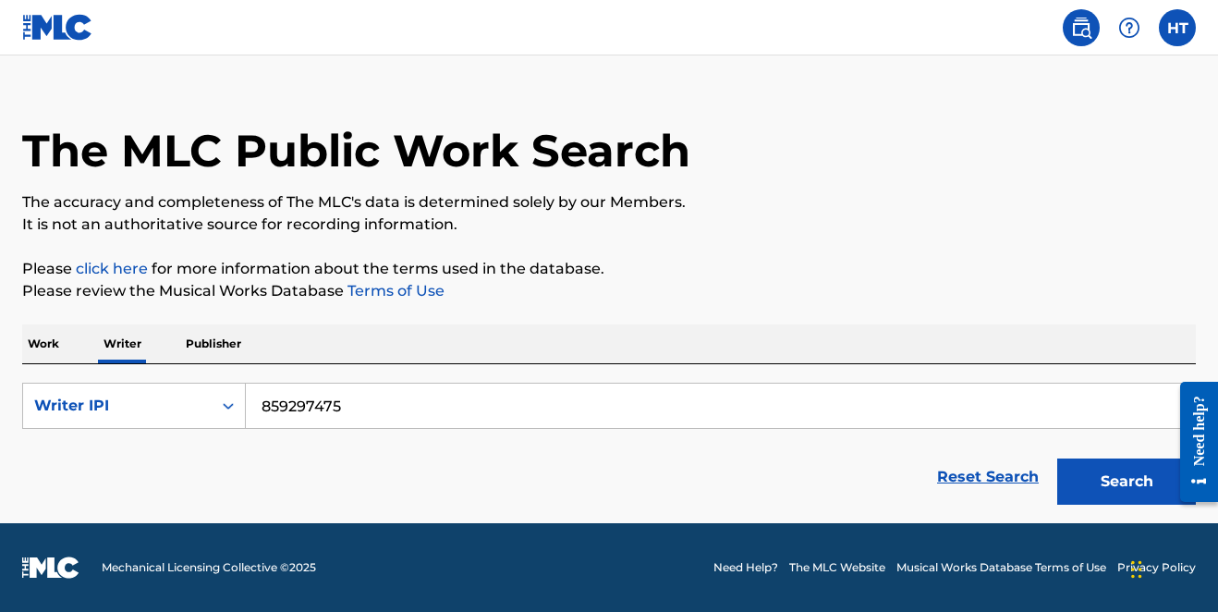
scroll to position [29, 0]
click at [337, 402] on input "859297475" at bounding box center [720, 406] width 949 height 44
paste input "1179659103"
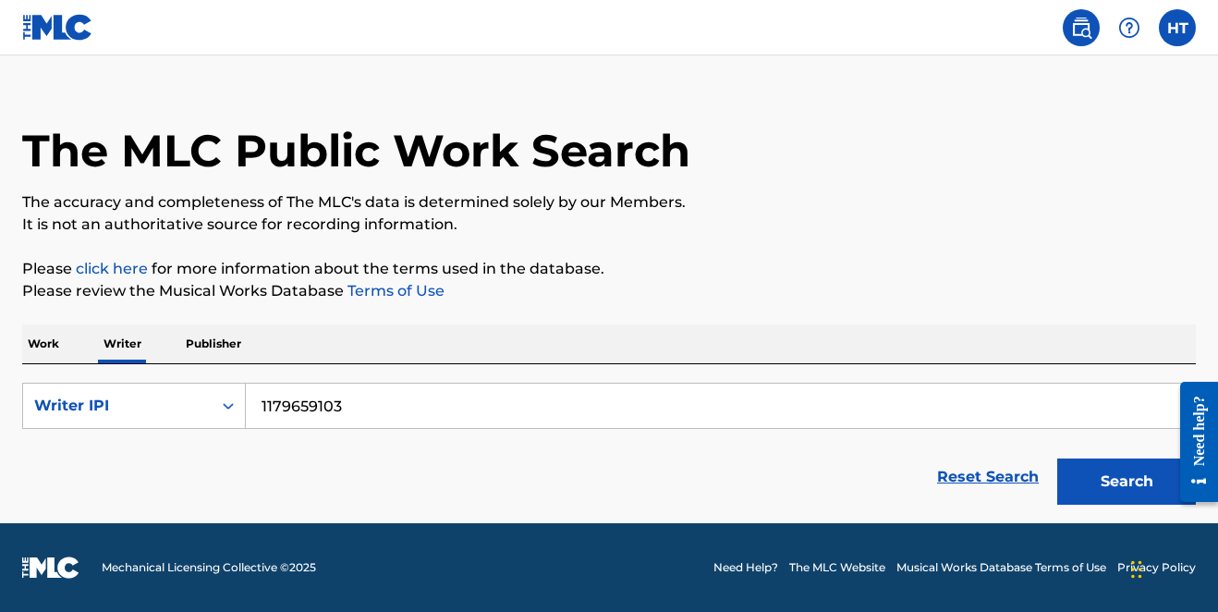
type input "1179659103"
click at [1070, 487] on button "Search" at bounding box center [1127, 482] width 139 height 46
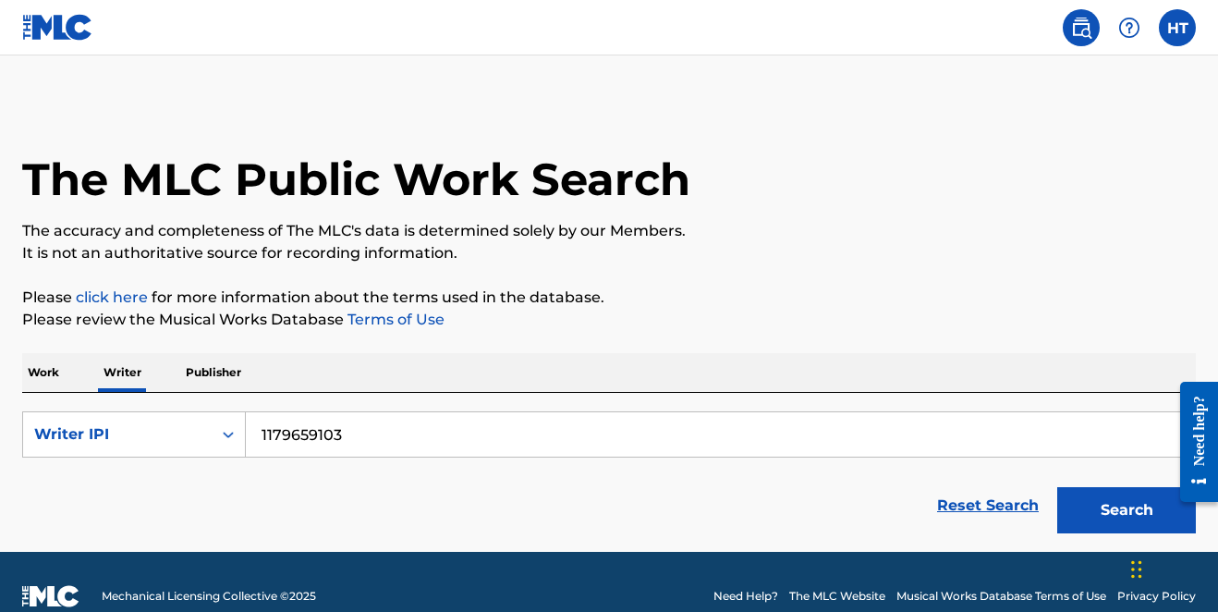
scroll to position [0, 0]
click at [297, 434] on input "1179659103" at bounding box center [720, 434] width 949 height 44
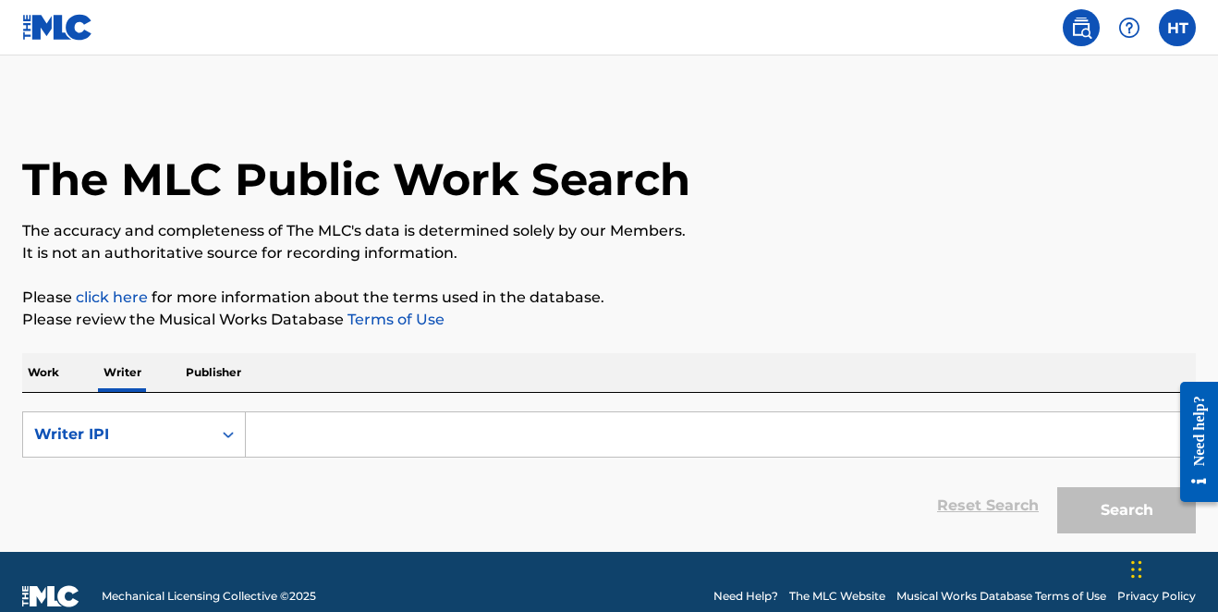
click at [43, 376] on p "Work" at bounding box center [43, 372] width 43 height 39
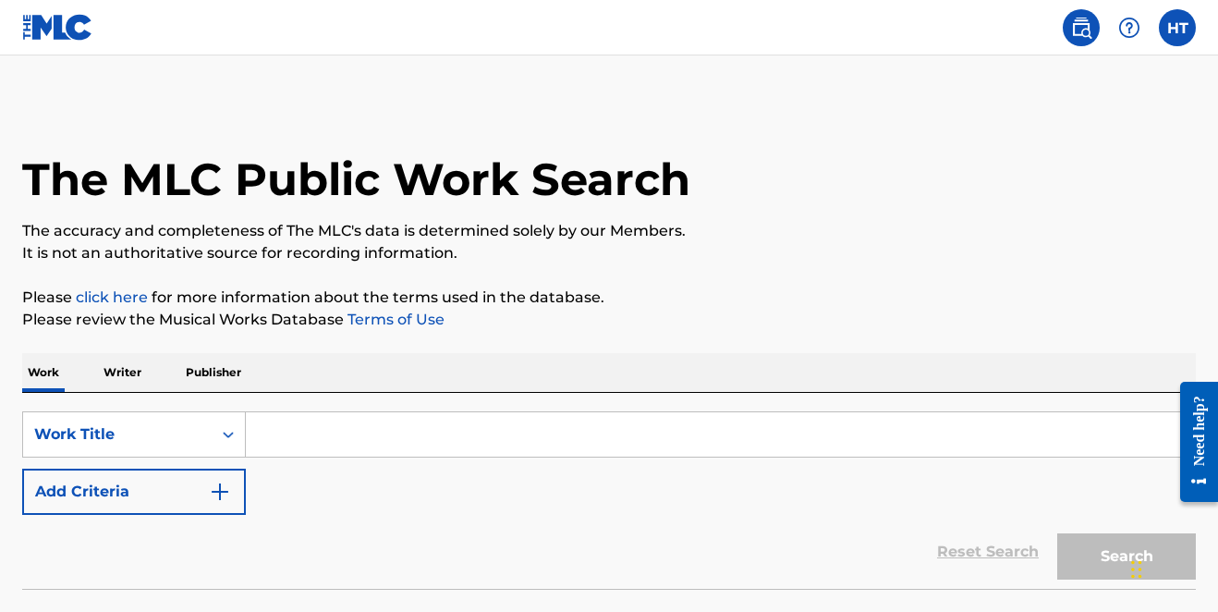
click at [309, 435] on input "Search Form" at bounding box center [720, 434] width 949 height 44
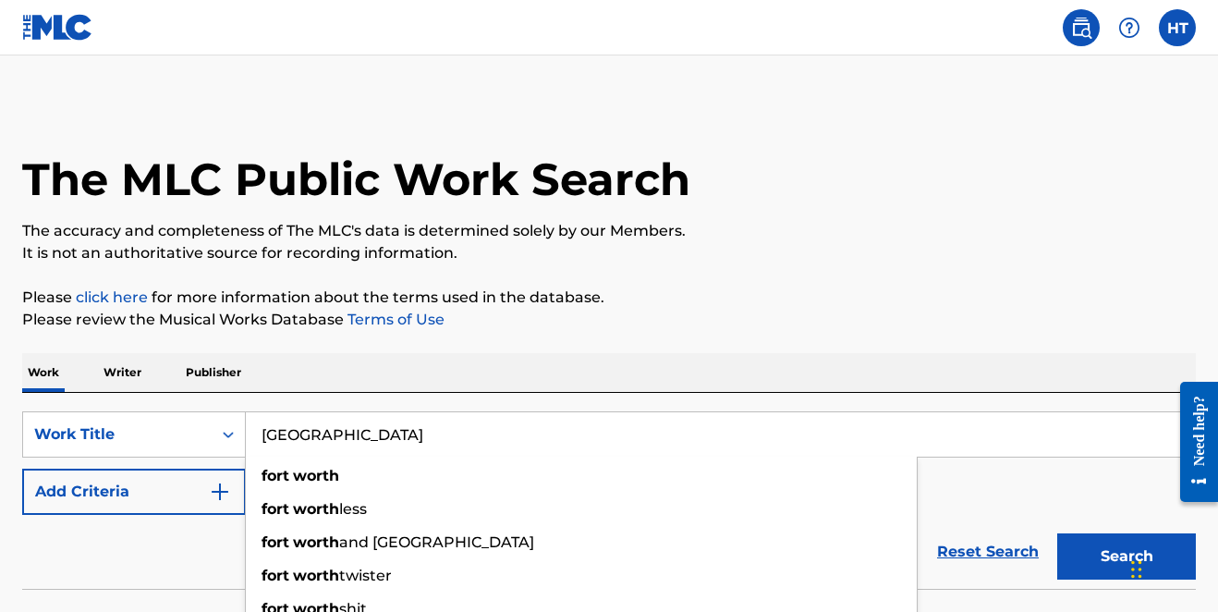
click at [1127, 556] on button "Search" at bounding box center [1127, 556] width 139 height 46
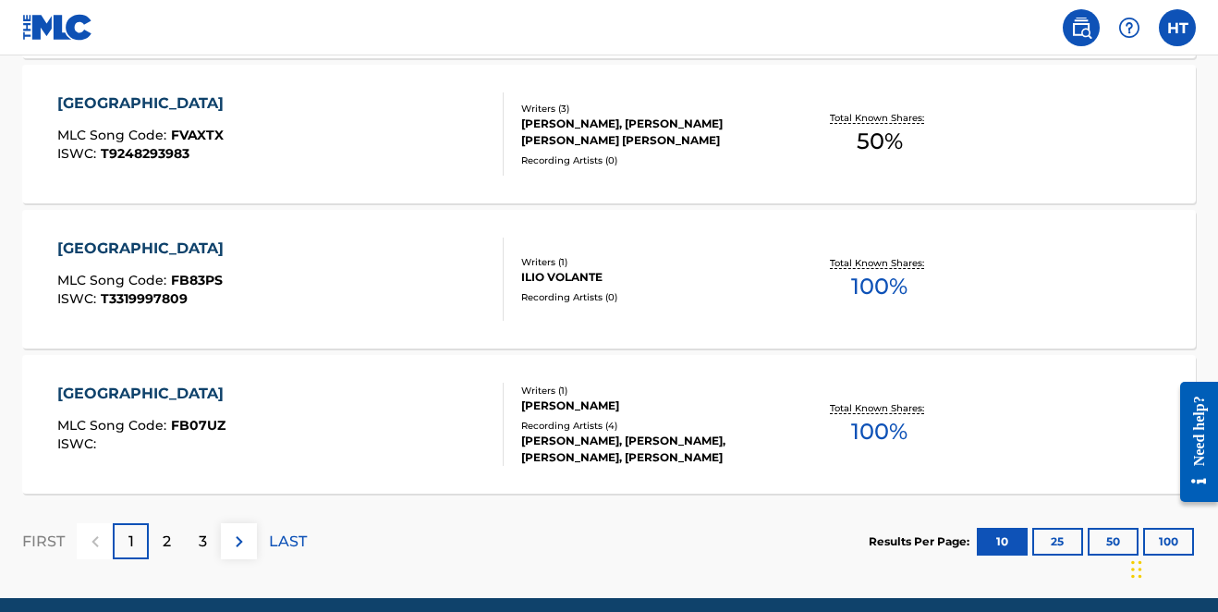
scroll to position [1588, 0]
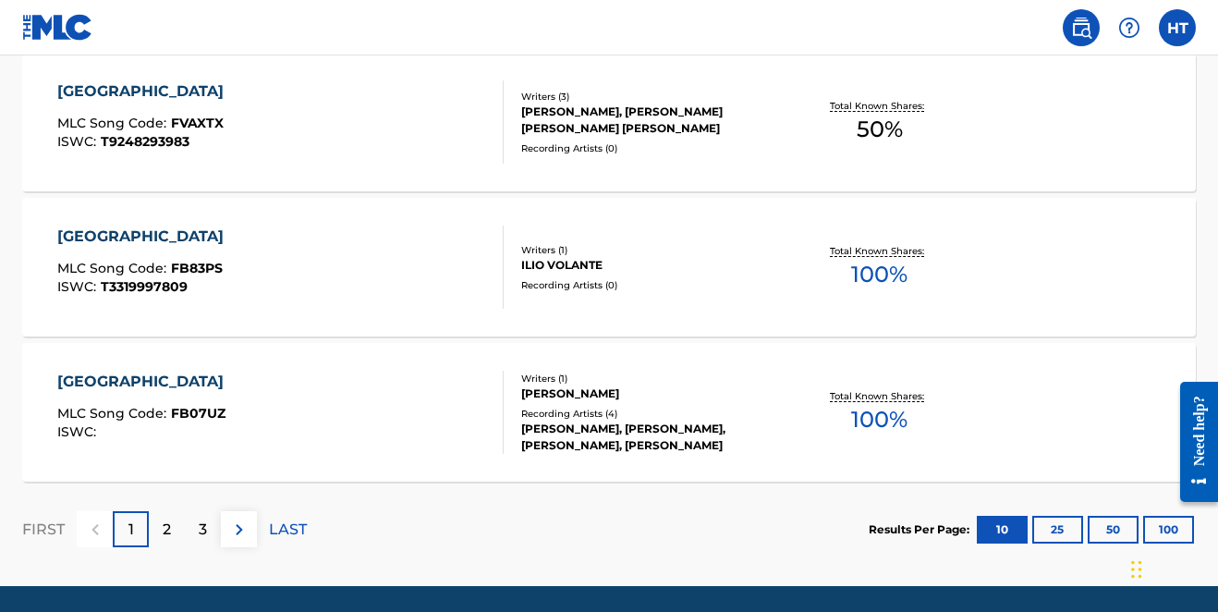
click at [1119, 529] on button "50" at bounding box center [1113, 530] width 51 height 28
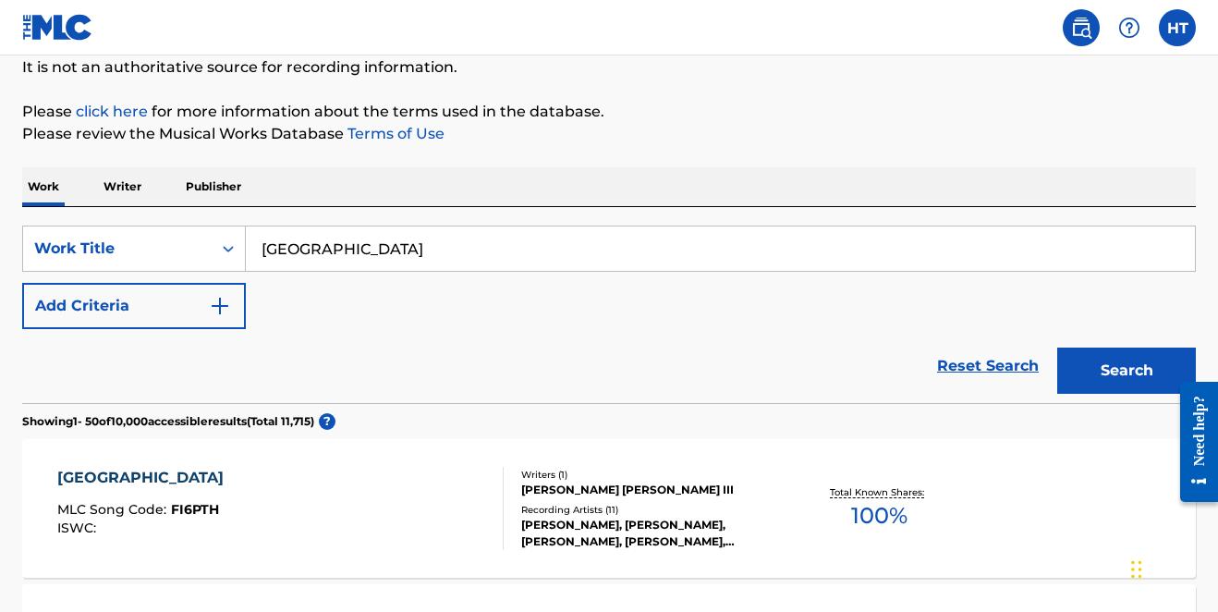
scroll to position [185, 0]
click at [386, 251] on input "Fort Worth" at bounding box center [720, 249] width 949 height 44
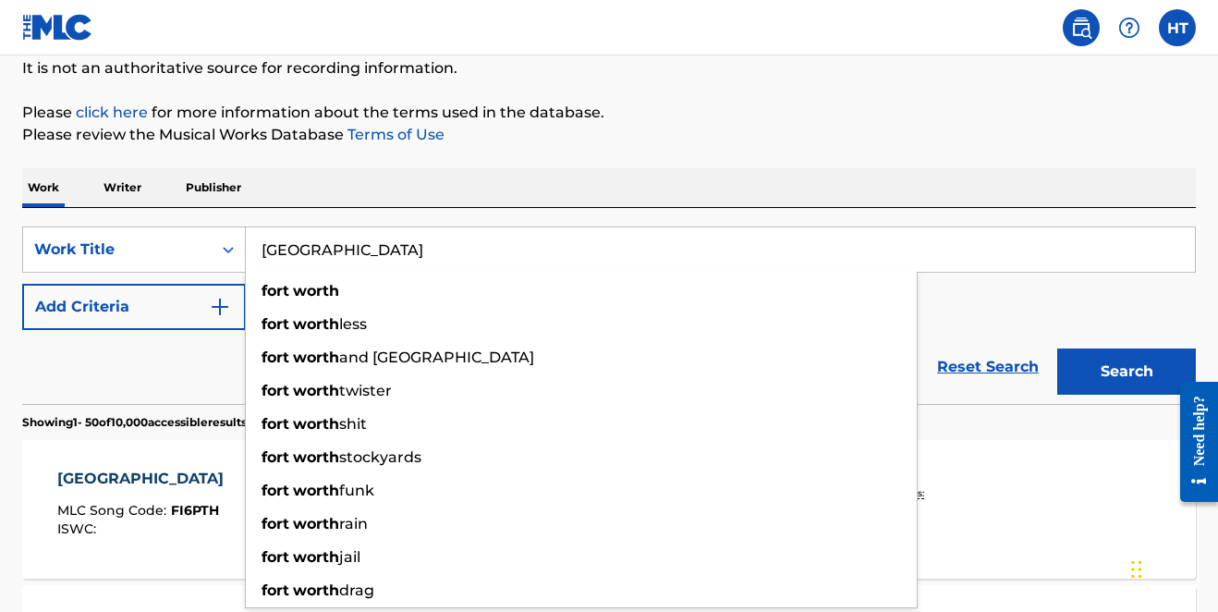
click at [386, 251] on input "Fort Worth" at bounding box center [720, 249] width 949 height 44
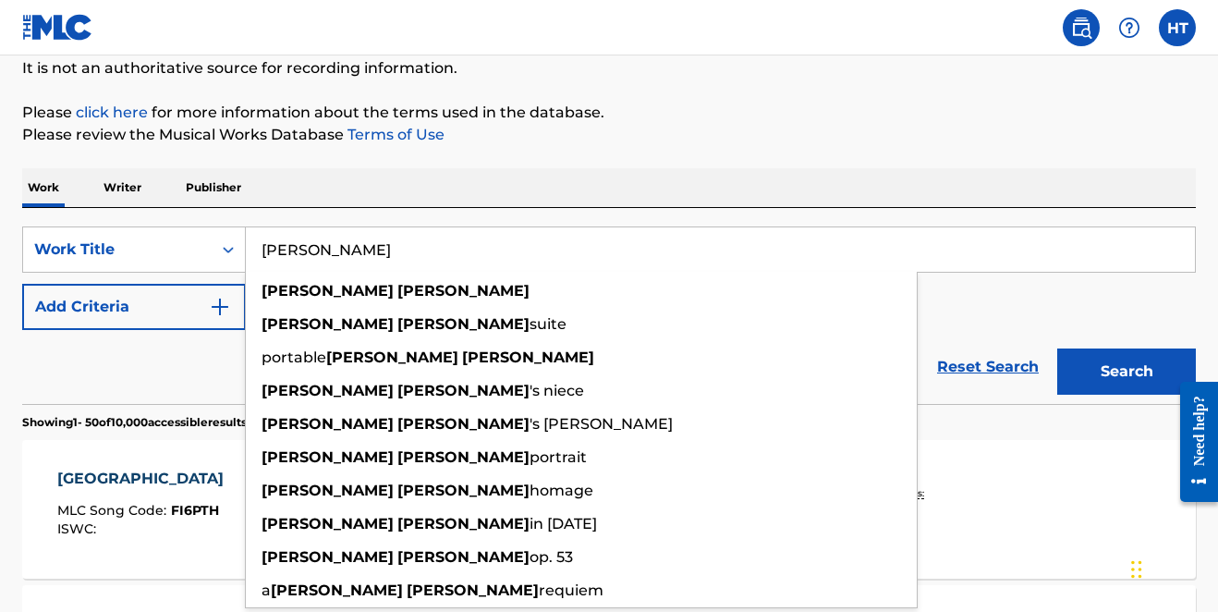
click at [1127, 372] on button "Search" at bounding box center [1127, 372] width 139 height 46
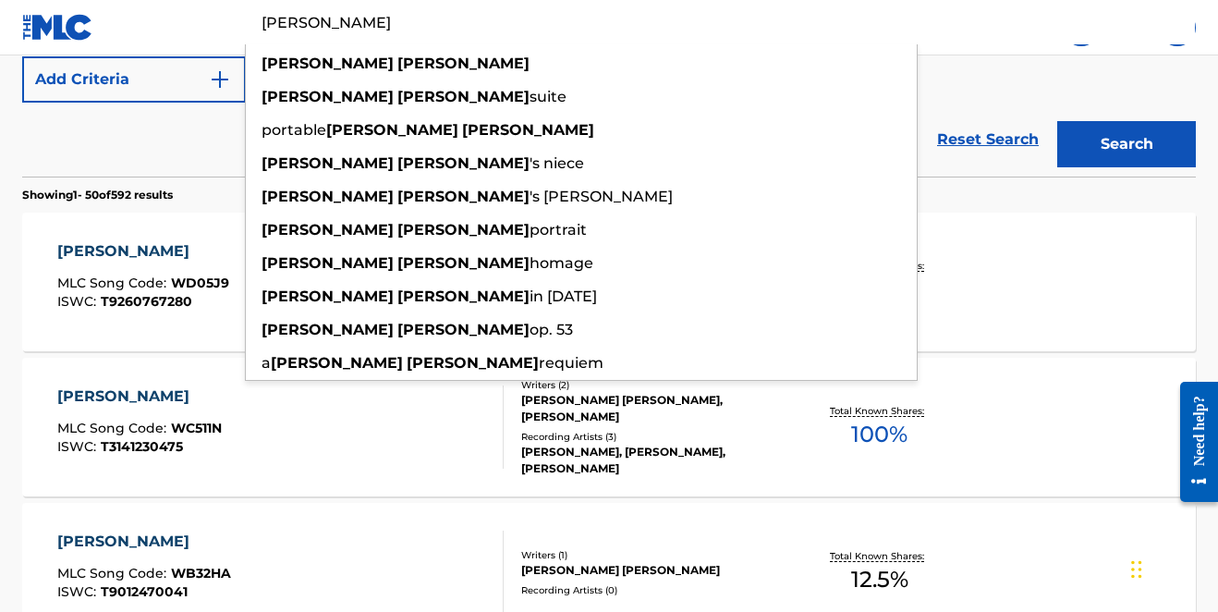
scroll to position [420, 0]
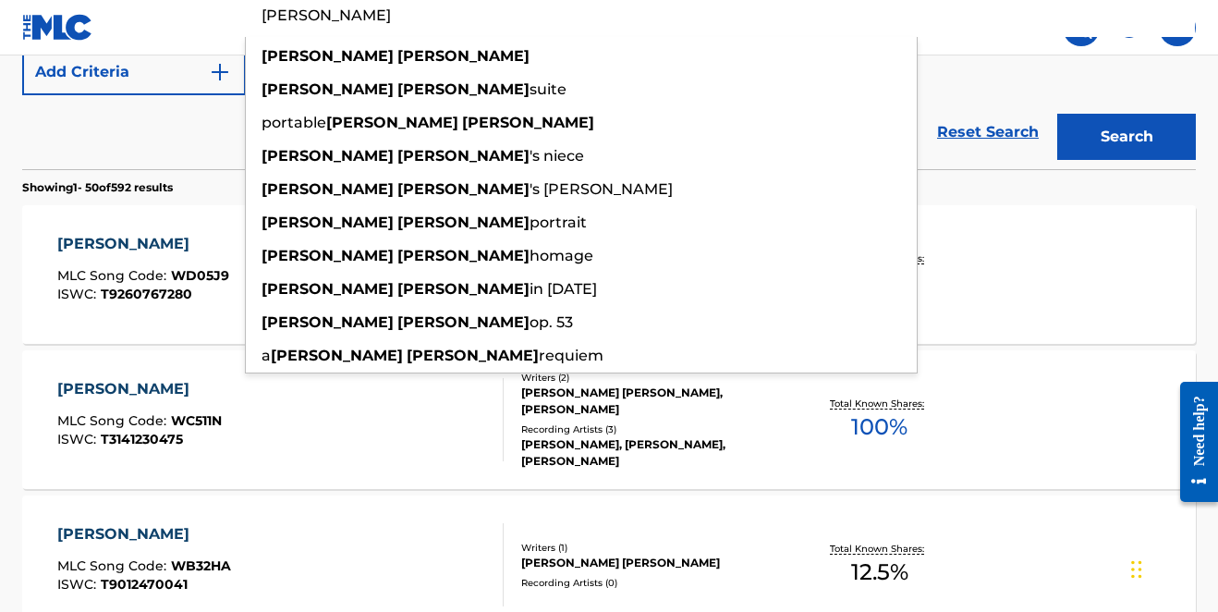
type input "walt Whitman"
click at [628, 97] on div "Reset Search Search" at bounding box center [609, 132] width 1174 height 74
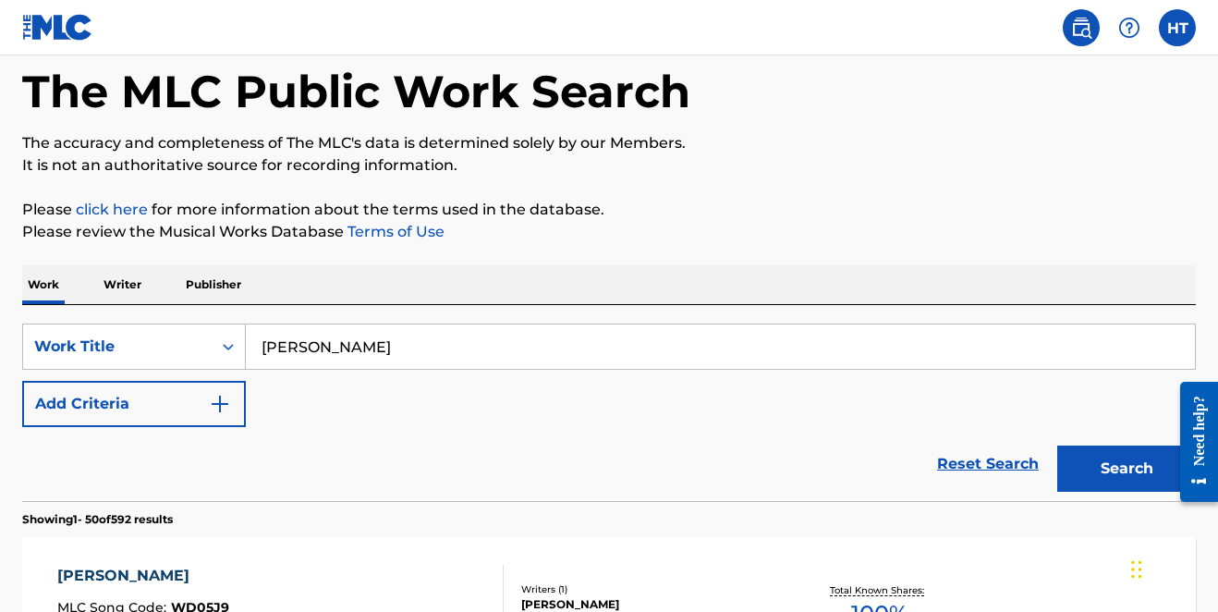
scroll to position [159, 0]
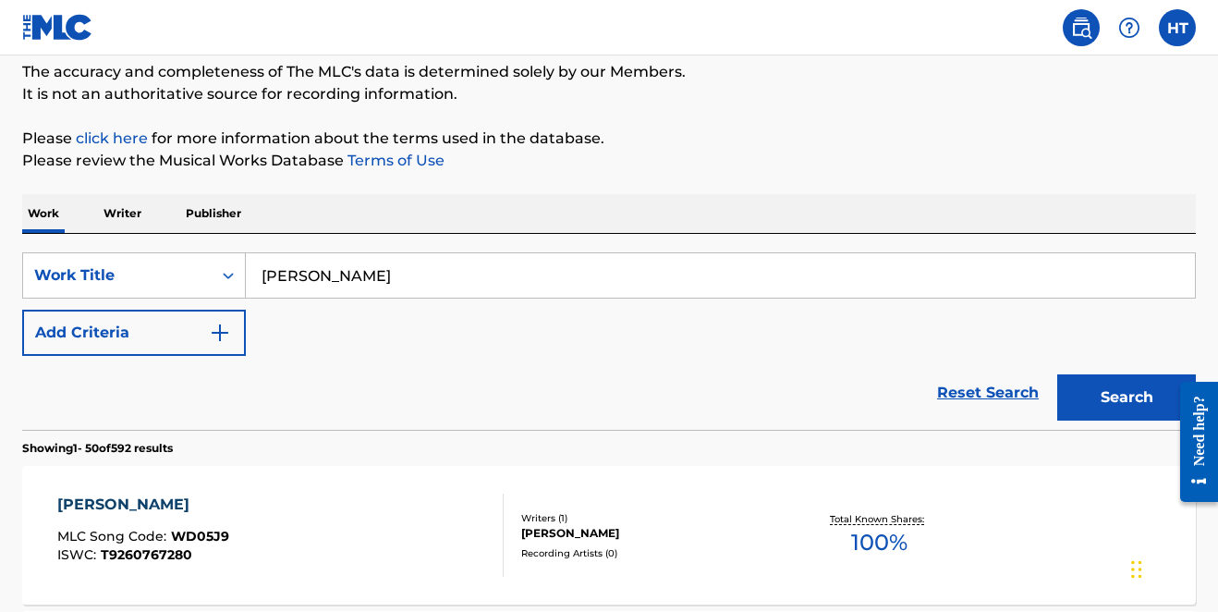
click at [223, 331] on img "Search Form" at bounding box center [220, 333] width 22 height 22
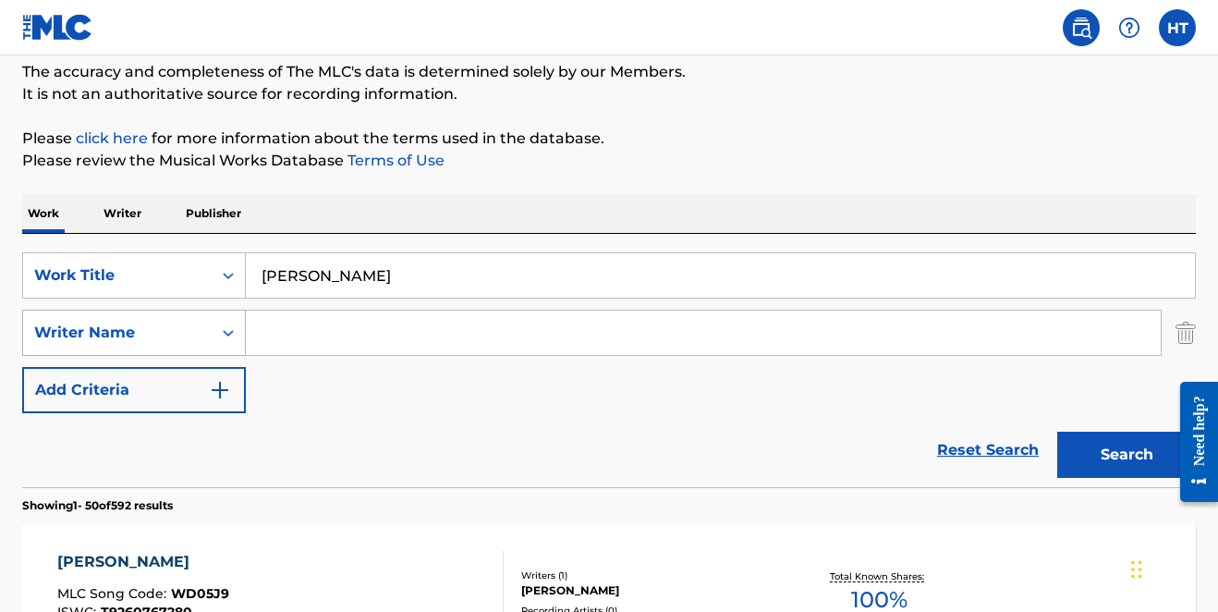
click at [226, 335] on icon "Search Form" at bounding box center [228, 333] width 18 height 18
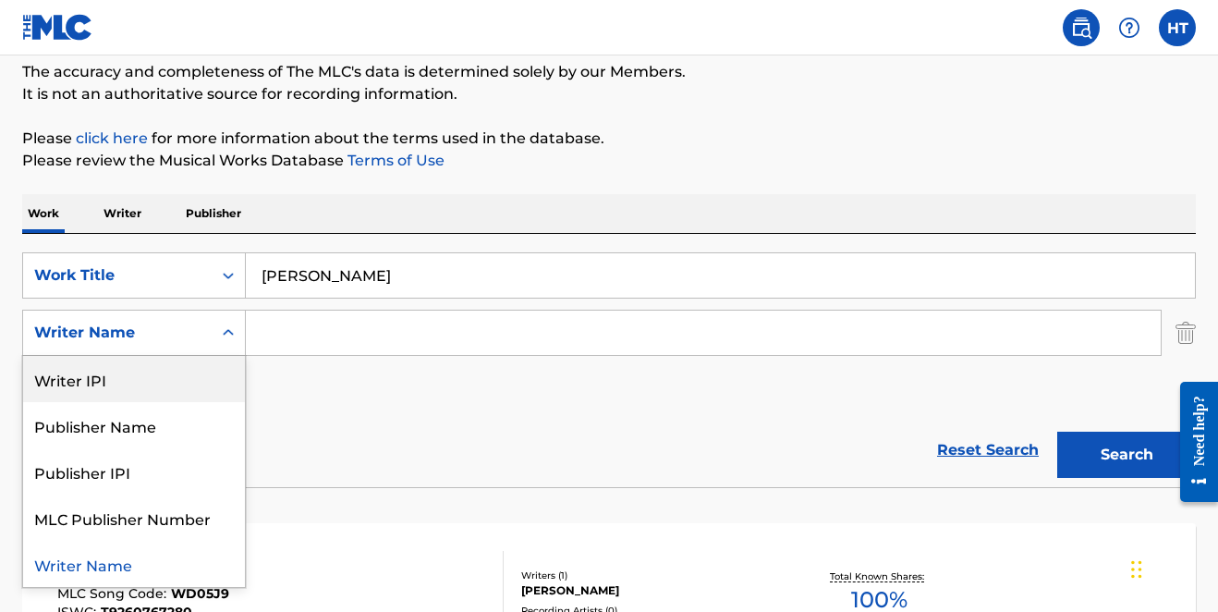
click at [172, 384] on div "Writer IPI" at bounding box center [134, 379] width 222 height 46
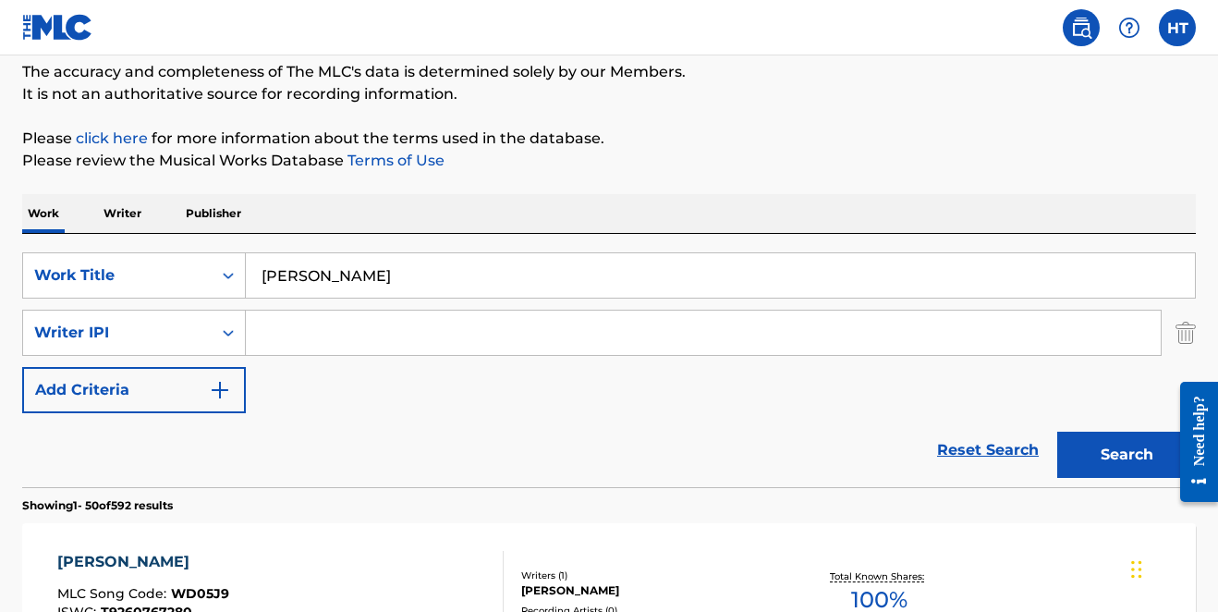
click at [506, 333] on input "Search Form" at bounding box center [703, 333] width 915 height 44
paste input "859297475"
type input "859297475"
click at [1070, 451] on button "Search" at bounding box center [1127, 455] width 139 height 46
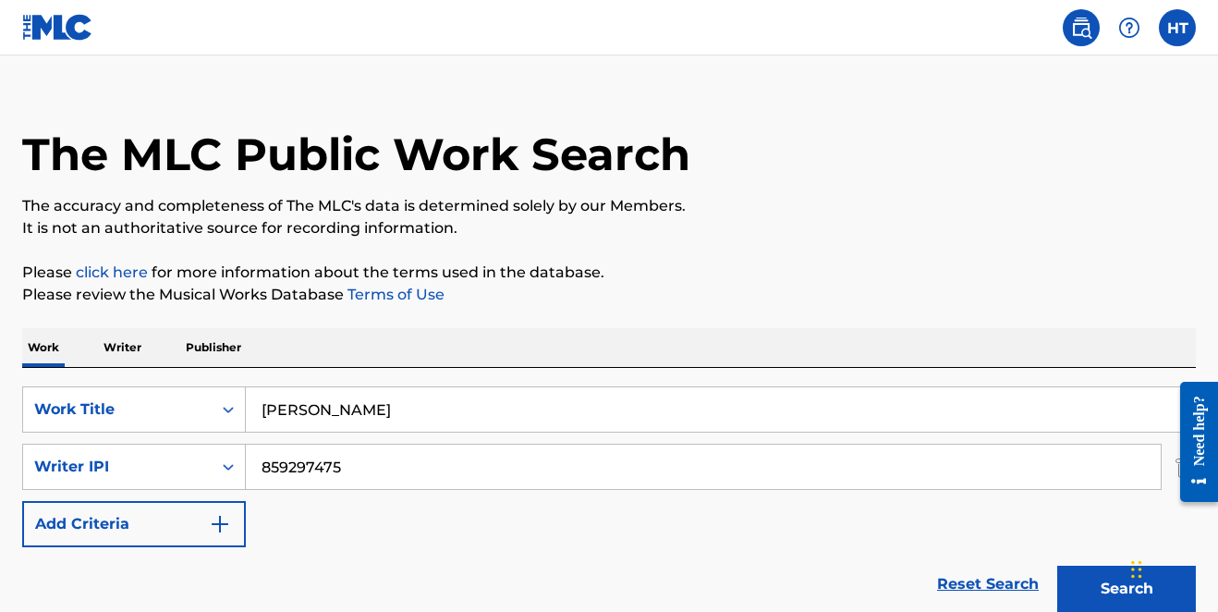
scroll to position [0, 0]
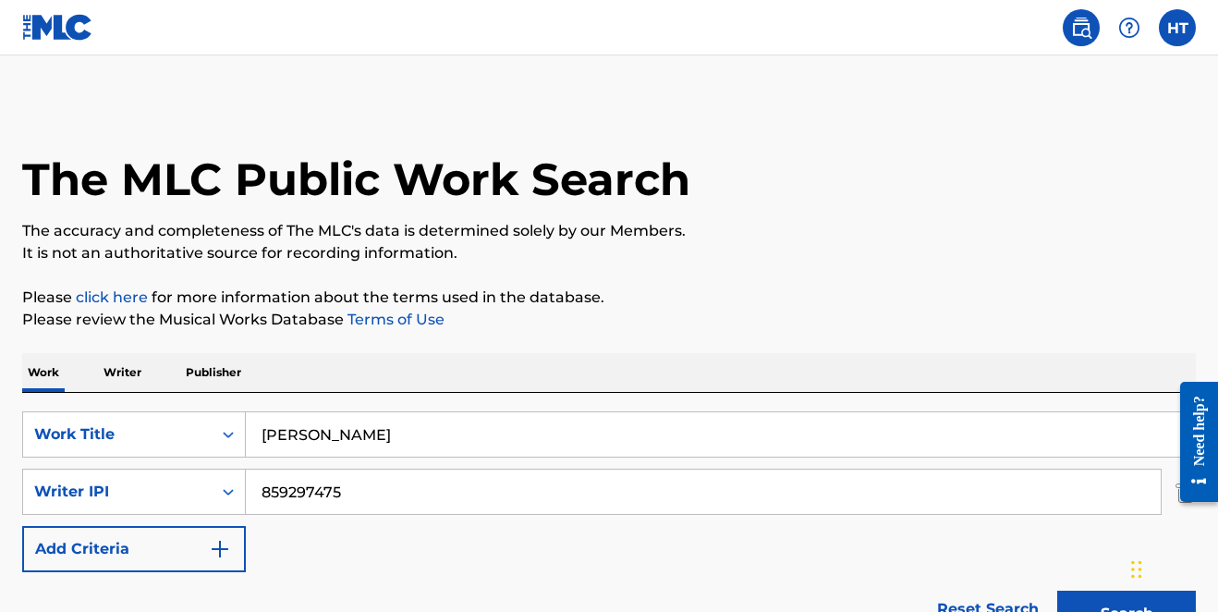
click at [73, 33] on img at bounding box center [57, 27] width 71 height 27
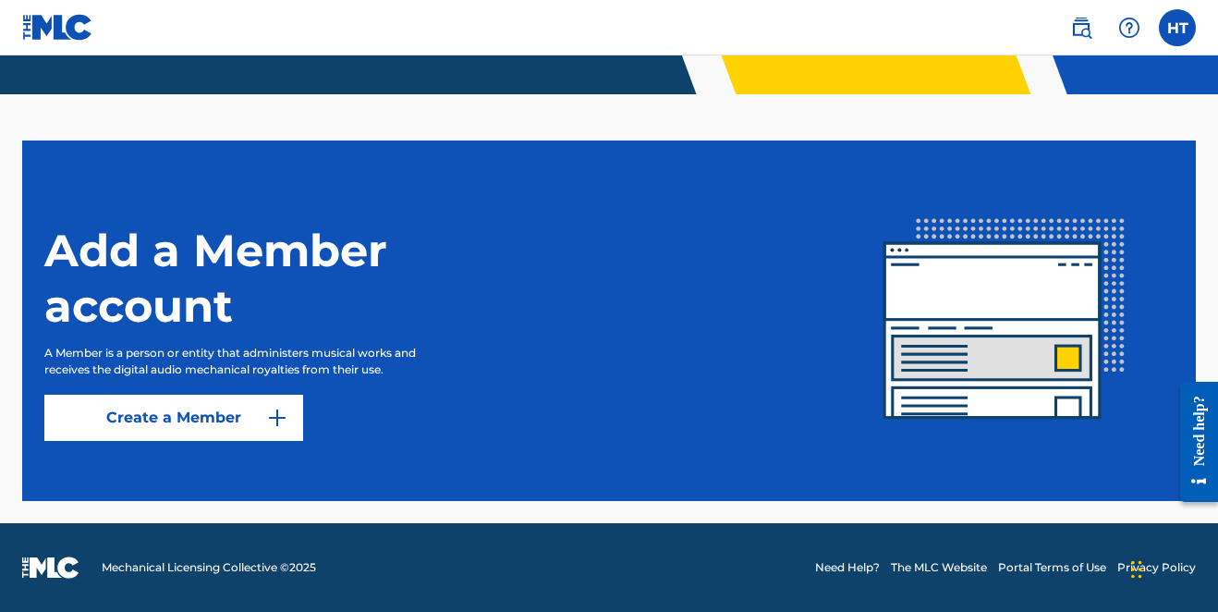
scroll to position [447, 0]
click at [853, 565] on link "Need Help?" at bounding box center [847, 567] width 65 height 17
click at [1178, 43] on label at bounding box center [1177, 27] width 37 height 37
click at [1178, 28] on input "HT Hilary Tipps hilarytipps@gmail.com Notification Preferences Profile Log out" at bounding box center [1178, 28] width 0 height 0
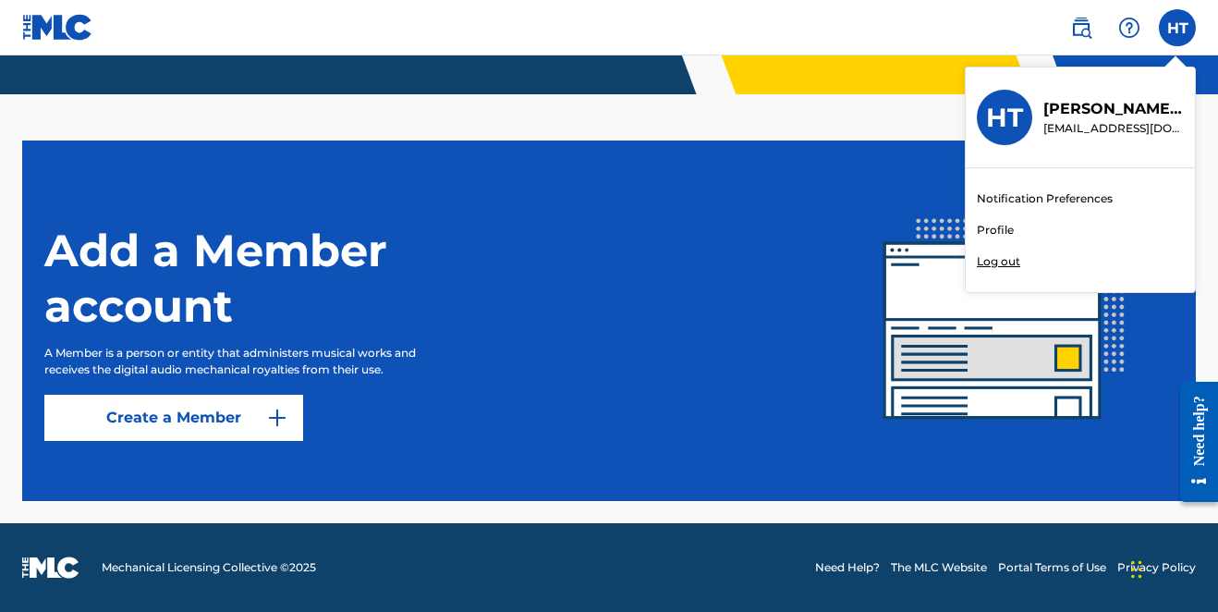
click at [1000, 228] on link "Profile" at bounding box center [995, 230] width 37 height 17
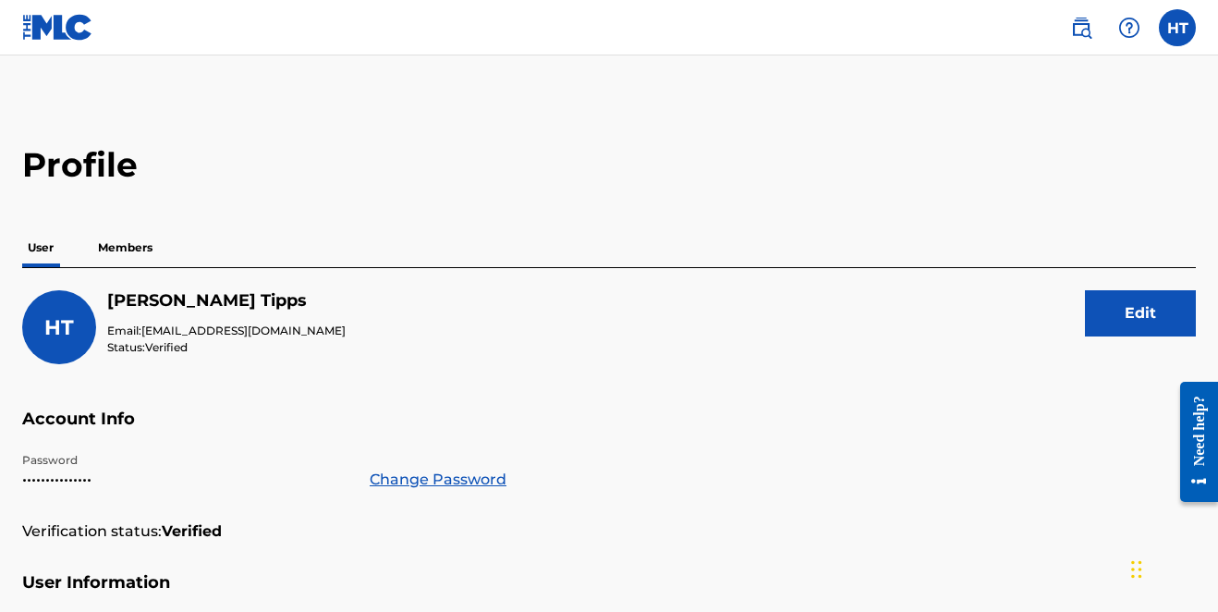
click at [139, 248] on p "Members" at bounding box center [125, 247] width 66 height 39
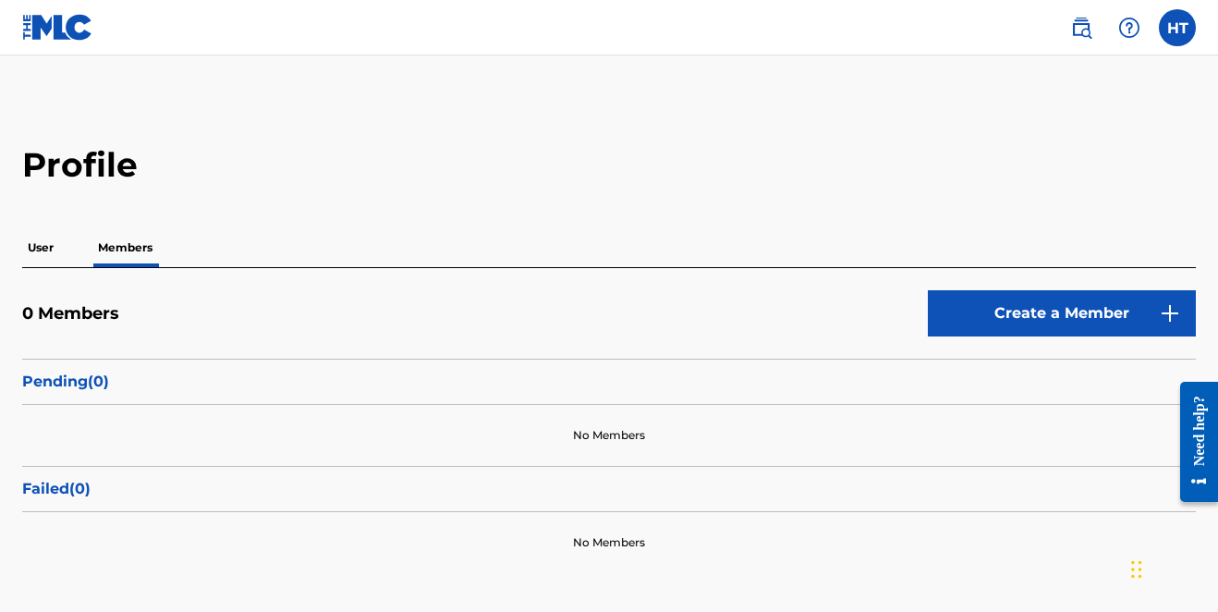
click at [35, 249] on p "User" at bounding box center [40, 247] width 37 height 39
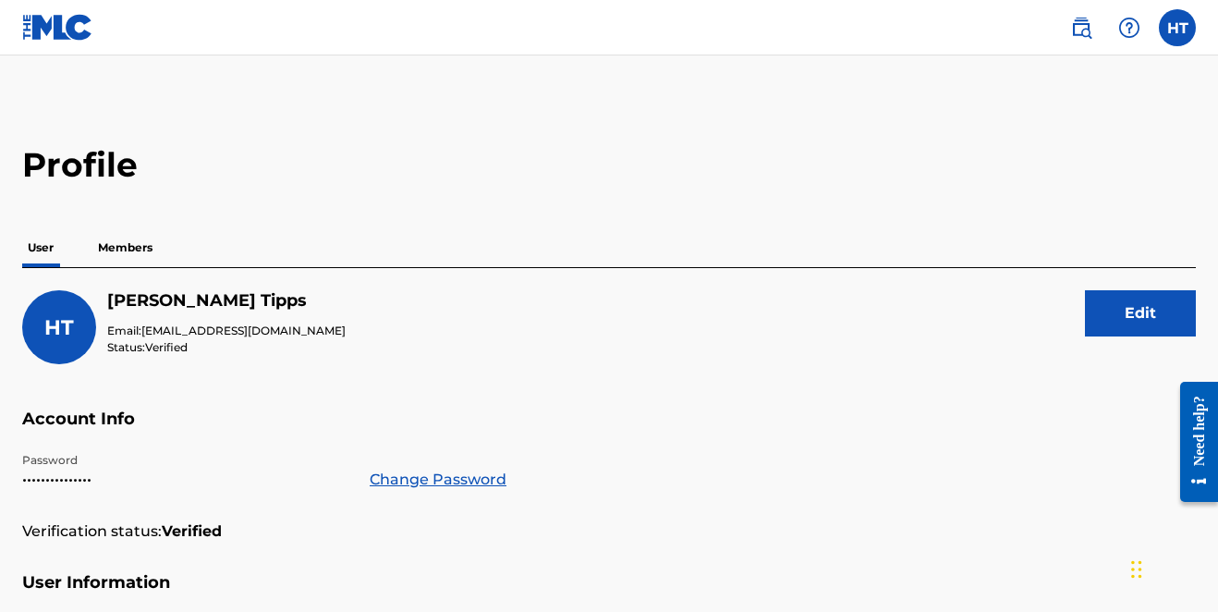
click at [125, 249] on p "Members" at bounding box center [125, 247] width 66 height 39
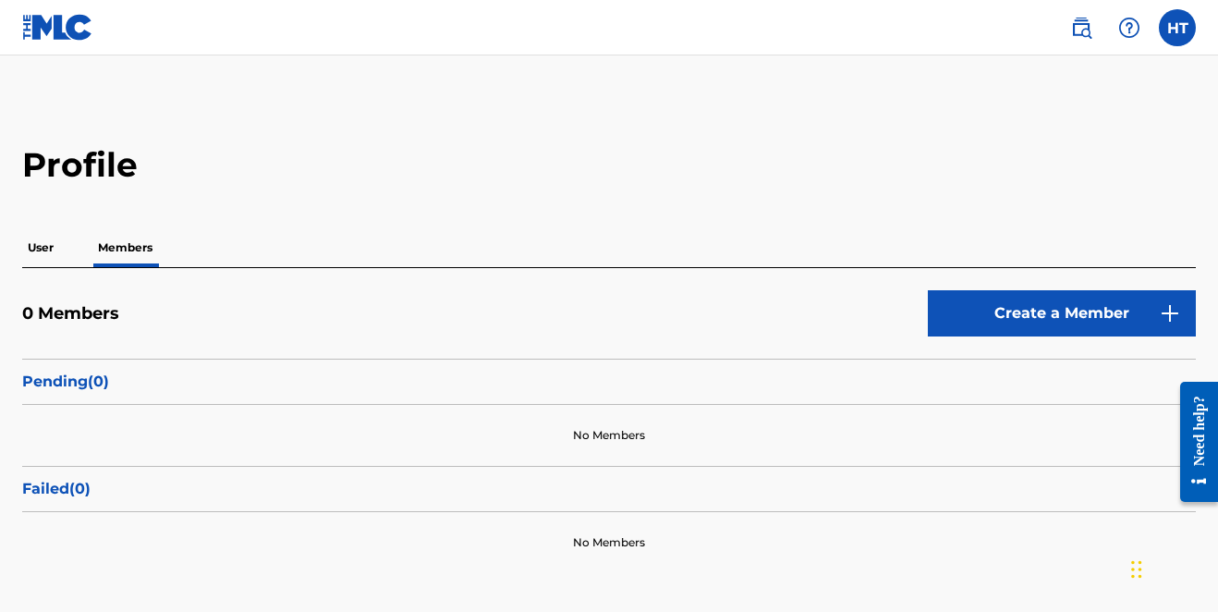
click at [1121, 30] on img at bounding box center [1130, 28] width 22 height 22
click at [1077, 125] on p "View portal intro" at bounding box center [1129, 122] width 157 height 44
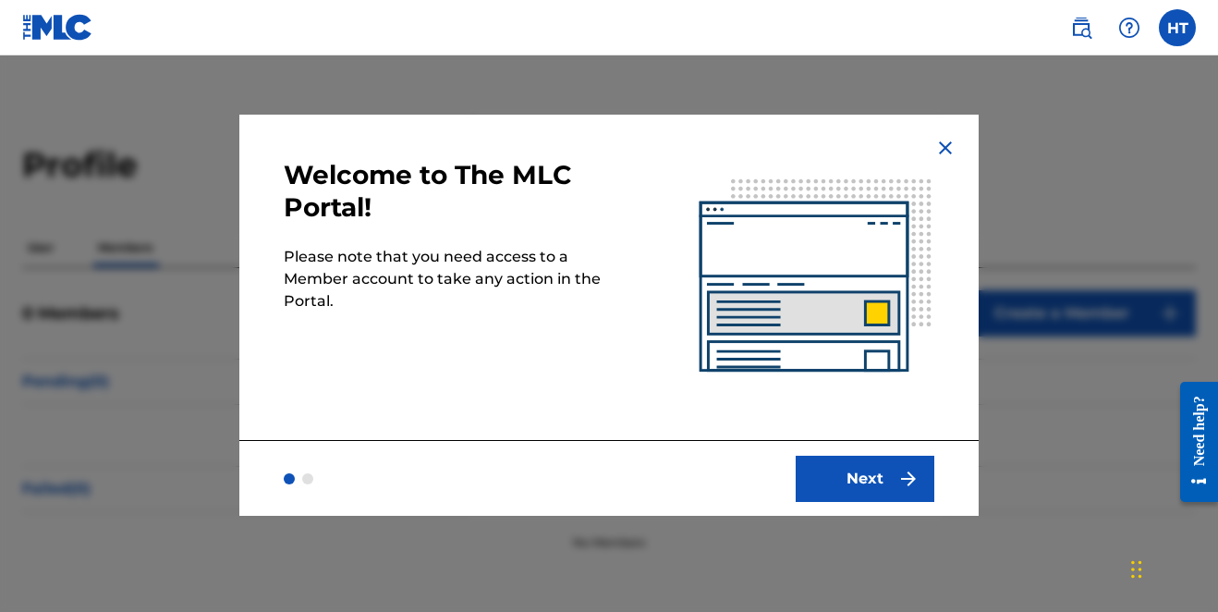
click at [850, 470] on button "Next" at bounding box center [865, 479] width 139 height 46
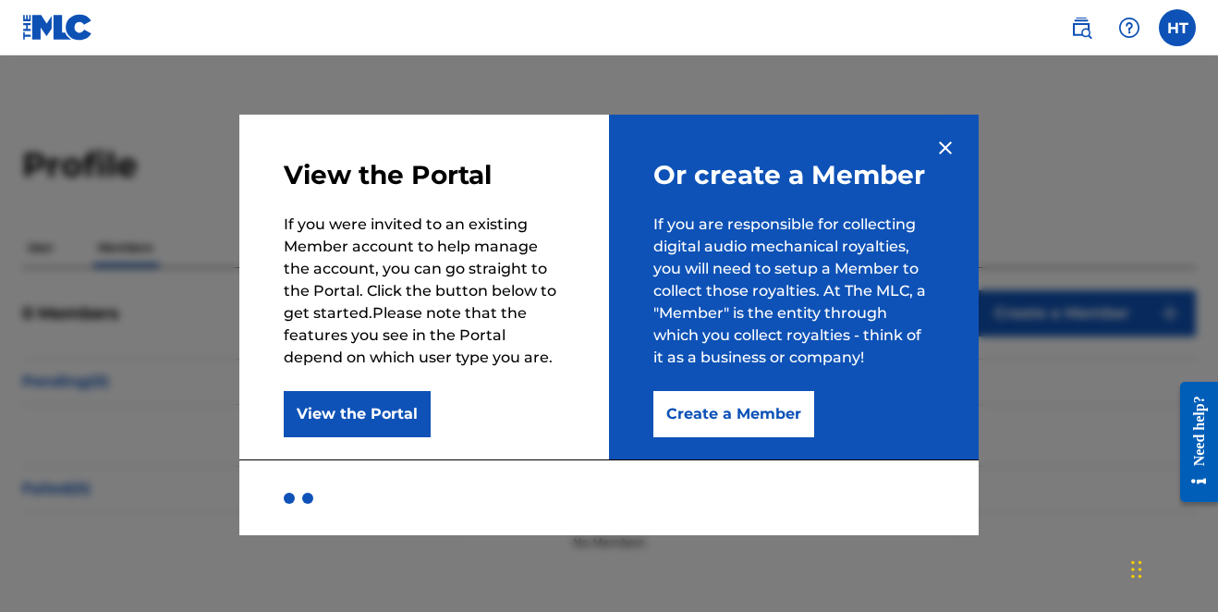
click at [393, 408] on button "View the Portal" at bounding box center [357, 414] width 147 height 46
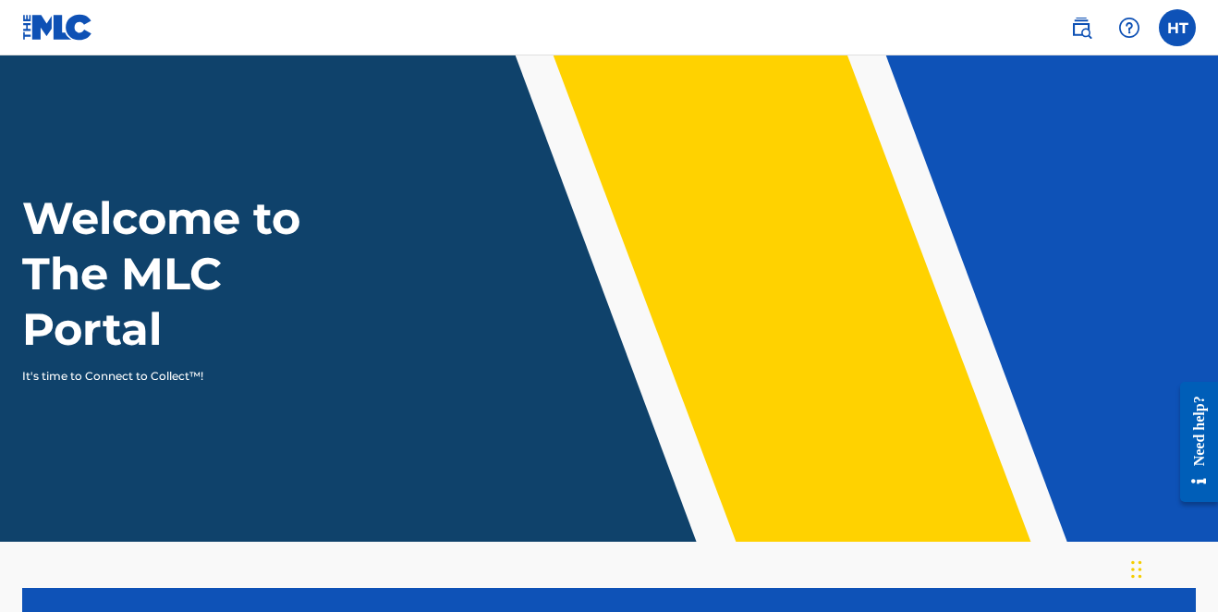
click at [1077, 28] on img at bounding box center [1081, 28] width 22 height 22
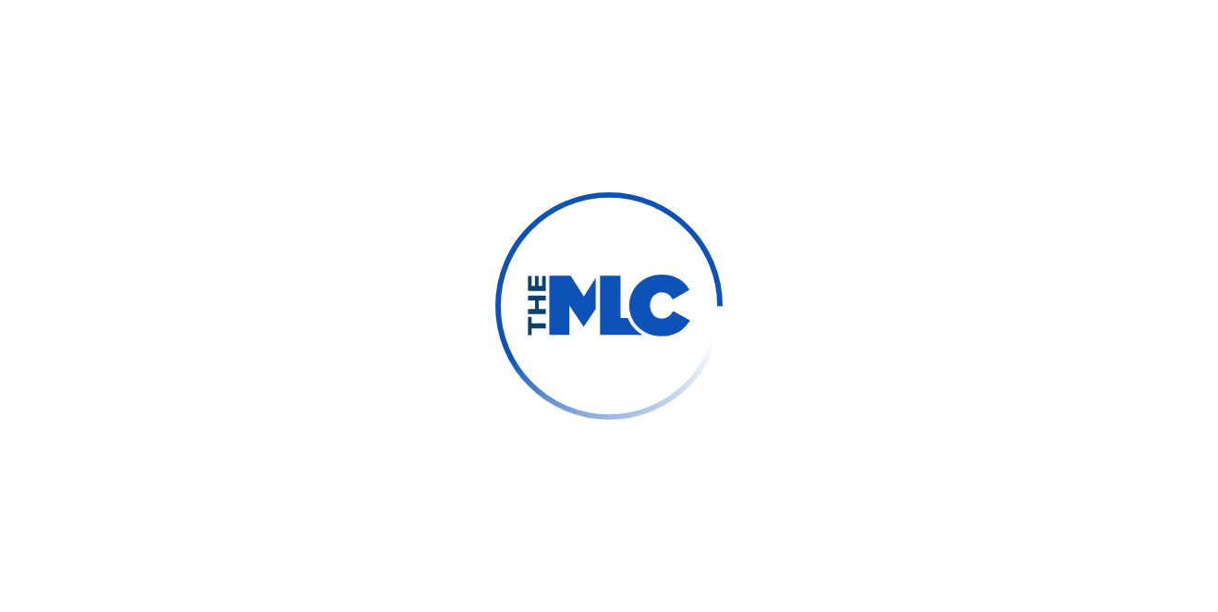
type input "[PERSON_NAME]"
type input "Tipps"
type input "[EMAIL_ADDRESS][DOMAIN_NAME]"
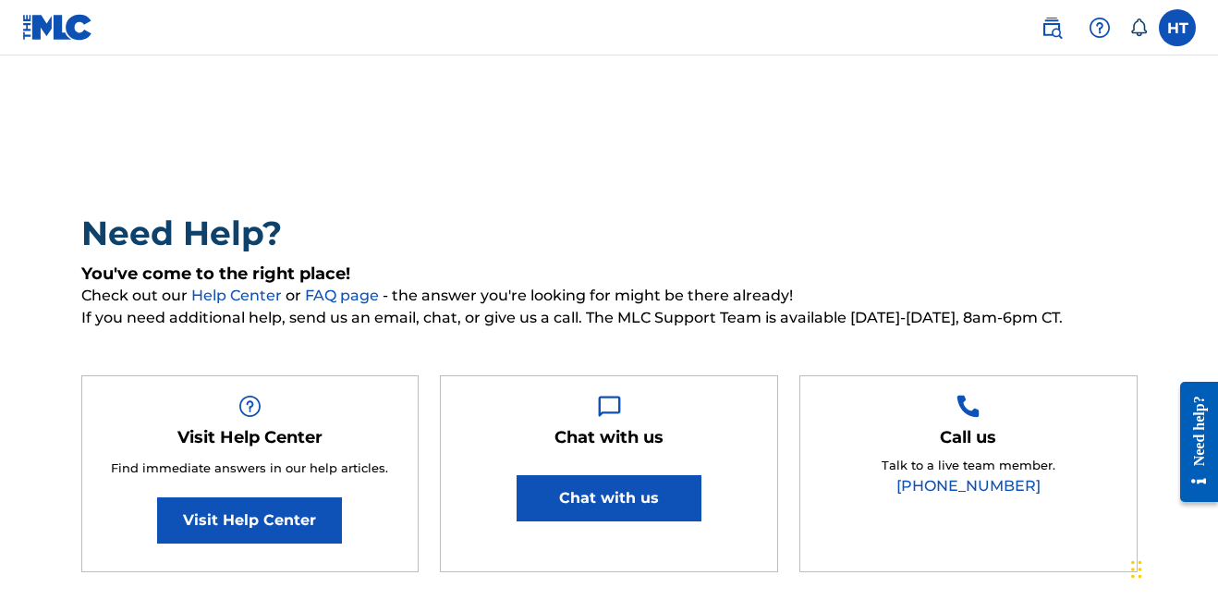
click at [227, 520] on link "Visit Help Center" at bounding box center [249, 520] width 185 height 46
